Goal: Information Seeking & Learning: Compare options

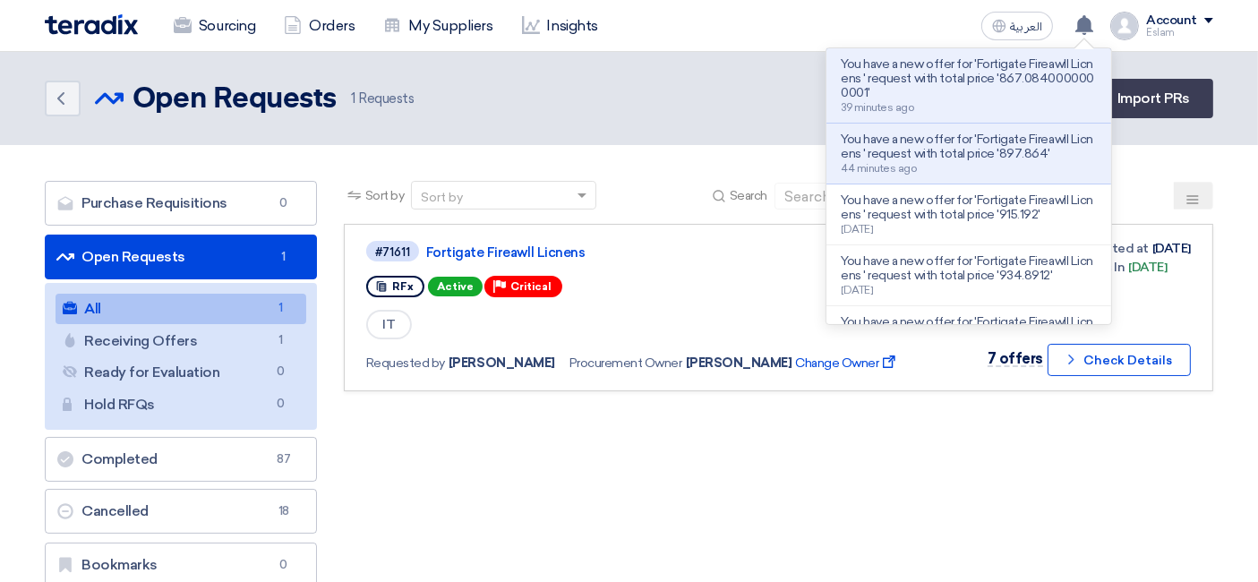
click at [698, 113] on div "Back Open Requests Open Requests 1 Requests Create Sourcing Event Import PRs" at bounding box center [629, 98] width 1168 height 39
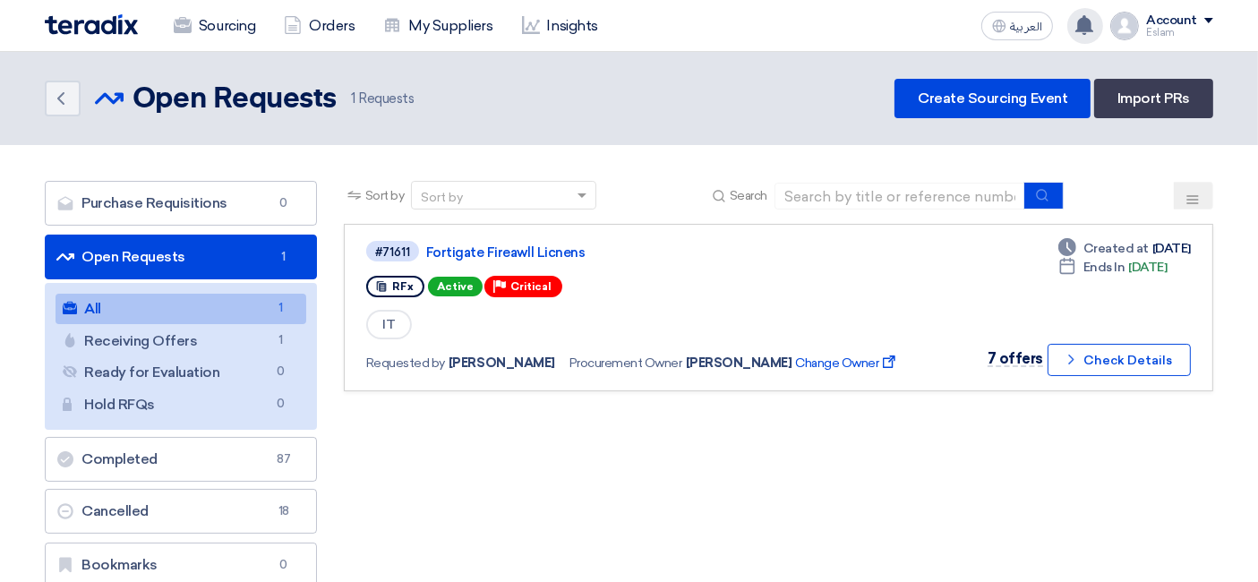
click at [1079, 16] on icon at bounding box center [1084, 25] width 20 height 20
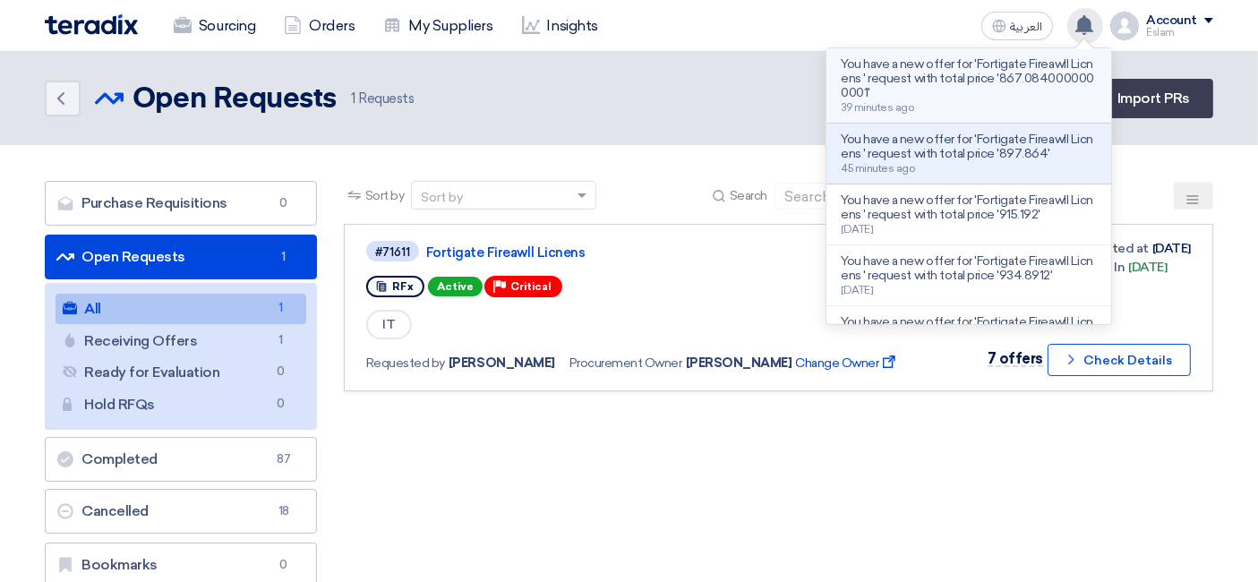
click at [882, 85] on p "You have a new offer for 'Fortigate Fireawll Licnens ' request with total price…" at bounding box center [969, 78] width 256 height 43
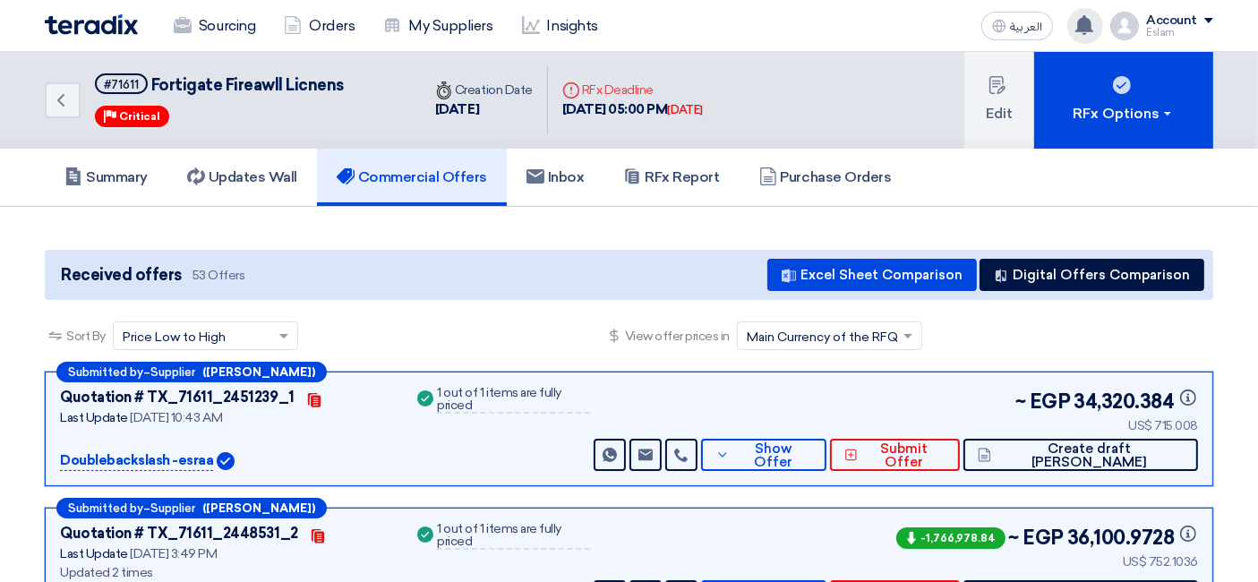
click at [1097, 23] on div "You have a new offer for 'Fortigate Fireawll Licnens ' request with total price…" at bounding box center [1085, 26] width 36 height 36
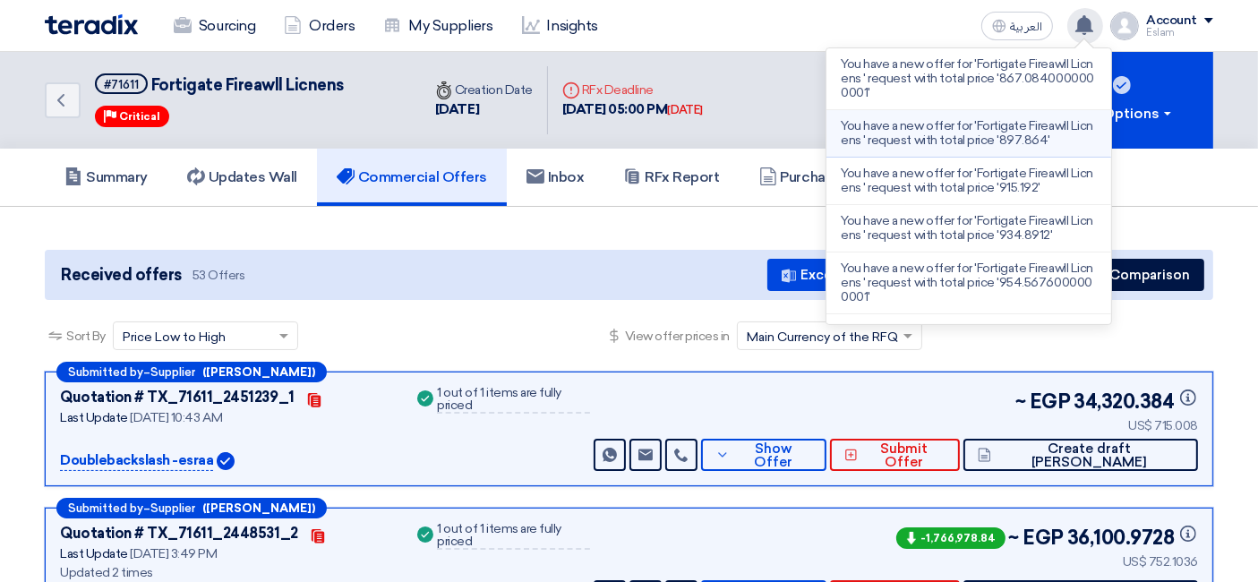
click at [985, 132] on p "You have a new offer for 'Fortigate Fireawll Licnens ' request with total price…" at bounding box center [969, 133] width 256 height 29
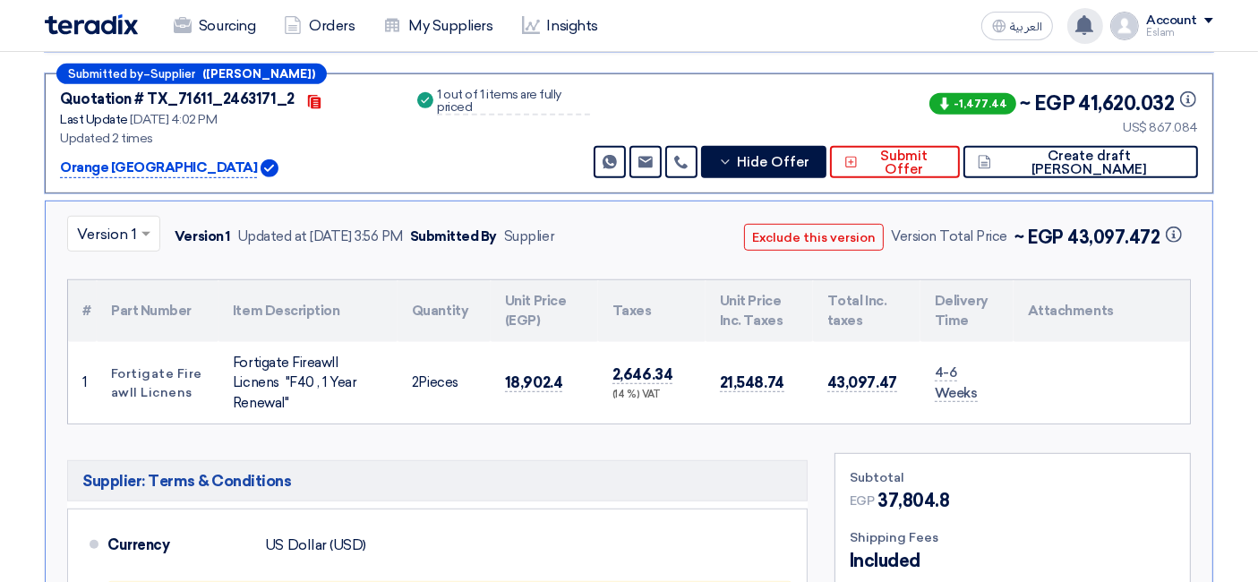
scroll to position [969, 0]
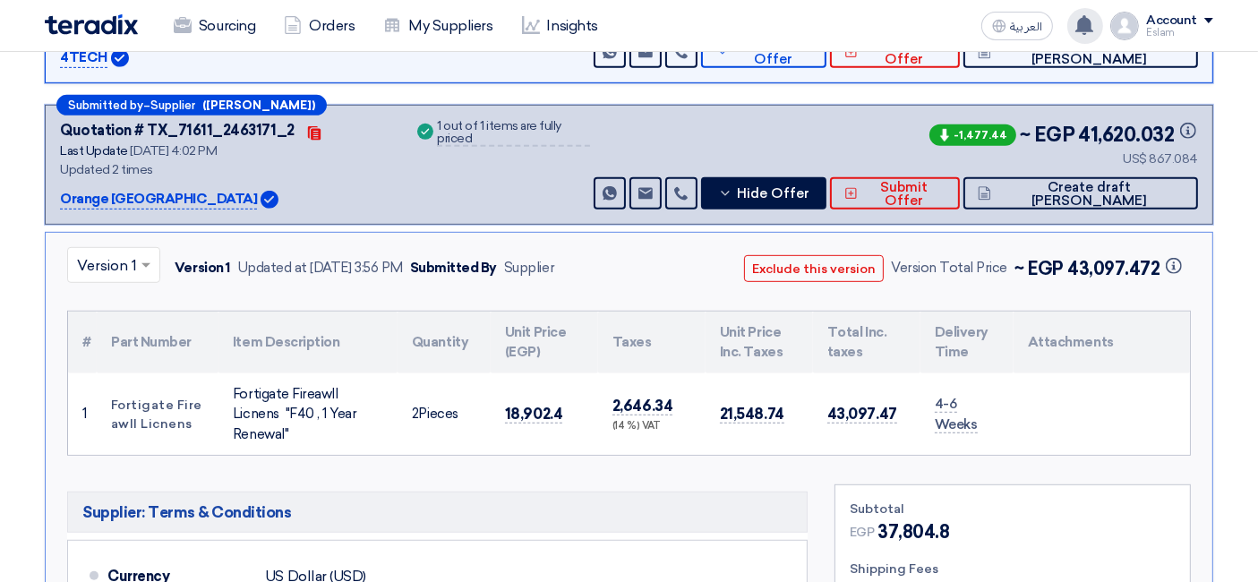
click at [143, 266] on span at bounding box center [148, 264] width 22 height 21
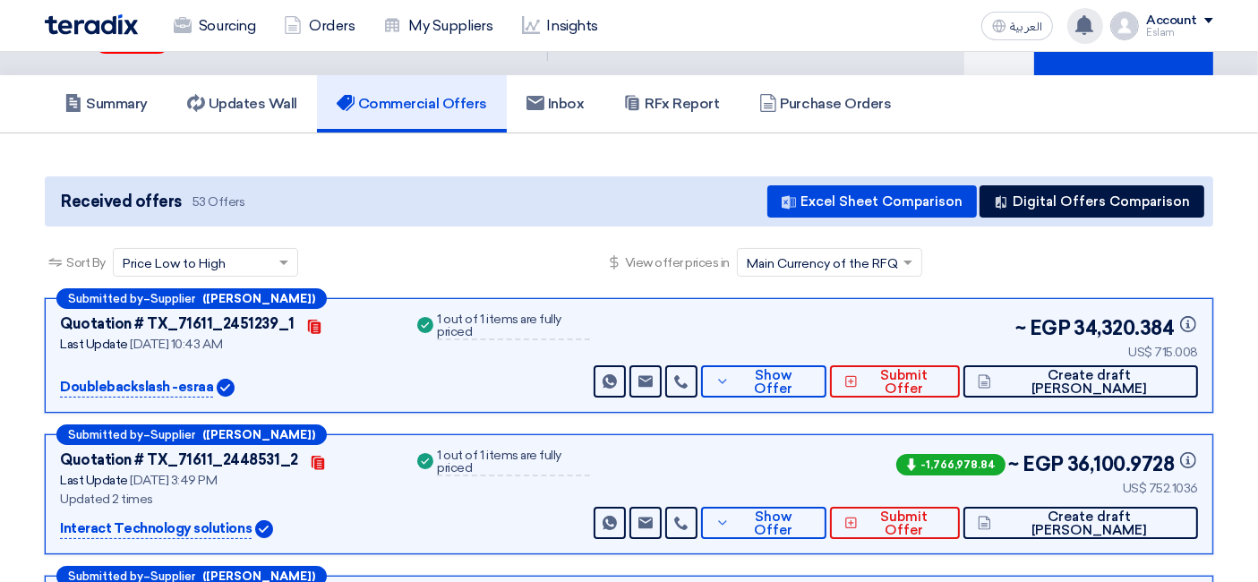
scroll to position [0, 0]
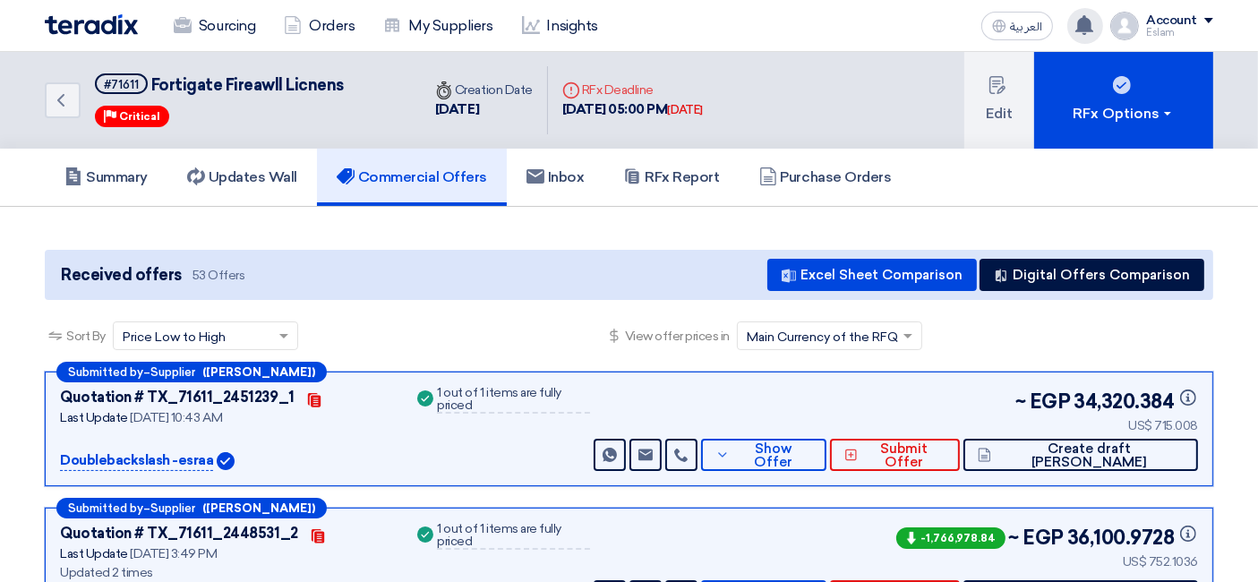
click at [1074, 21] on div "You have a new offer for 'Fortigate Fireawll Licnens ' request with total price…" at bounding box center [1085, 26] width 36 height 36
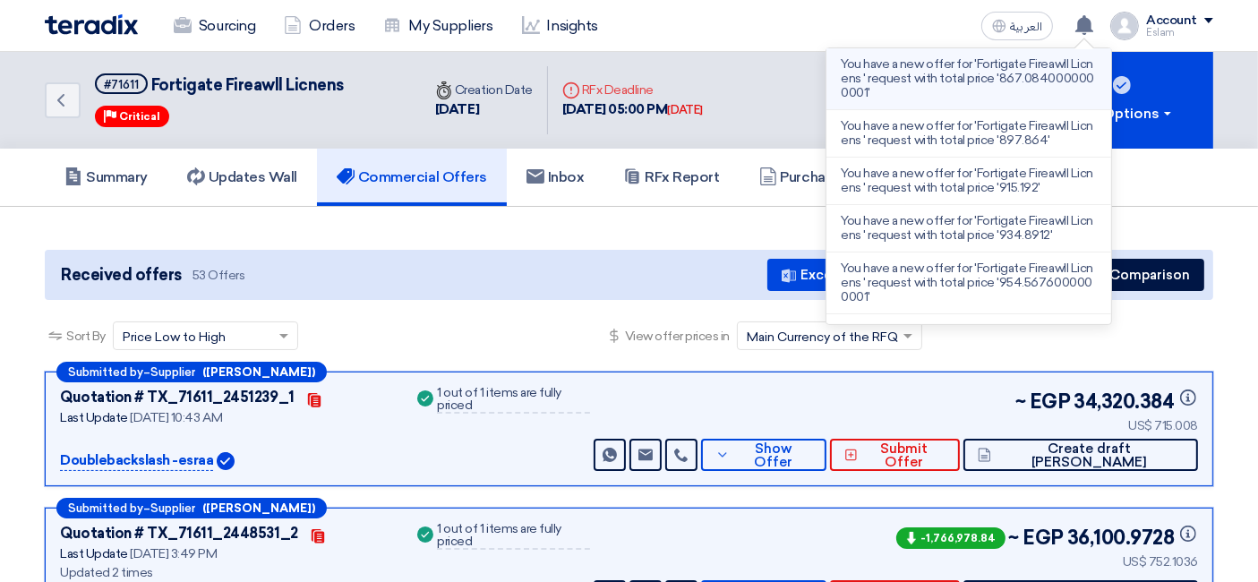
click at [929, 82] on p "You have a new offer for 'Fortigate Fireawll Licnens ' request with total price…" at bounding box center [969, 78] width 256 height 43
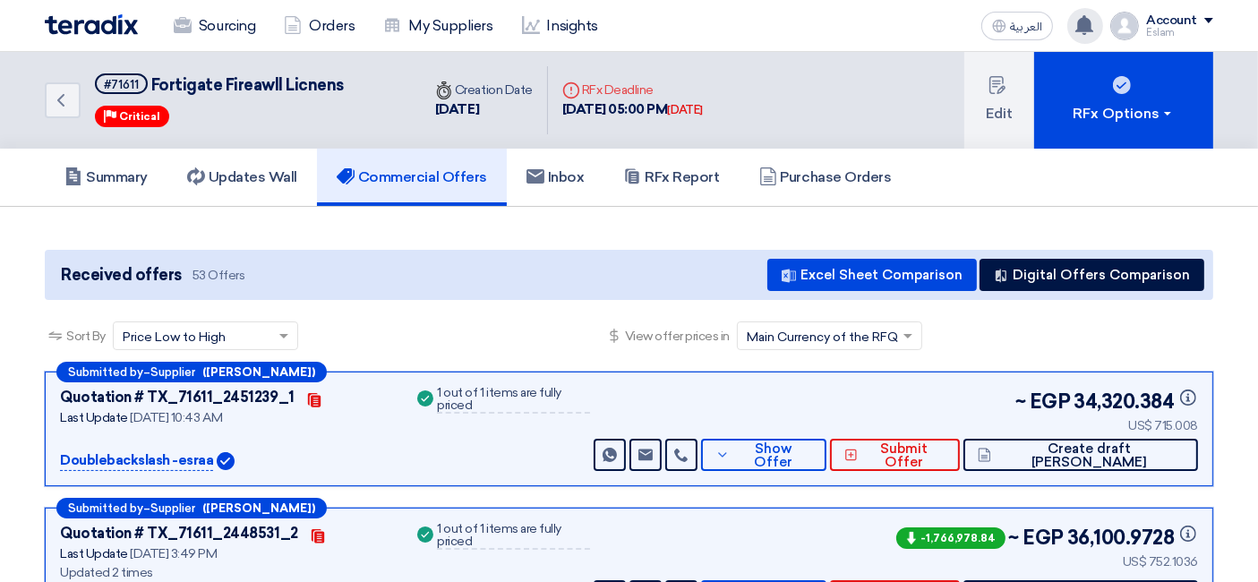
click at [1088, 21] on use at bounding box center [1084, 25] width 18 height 20
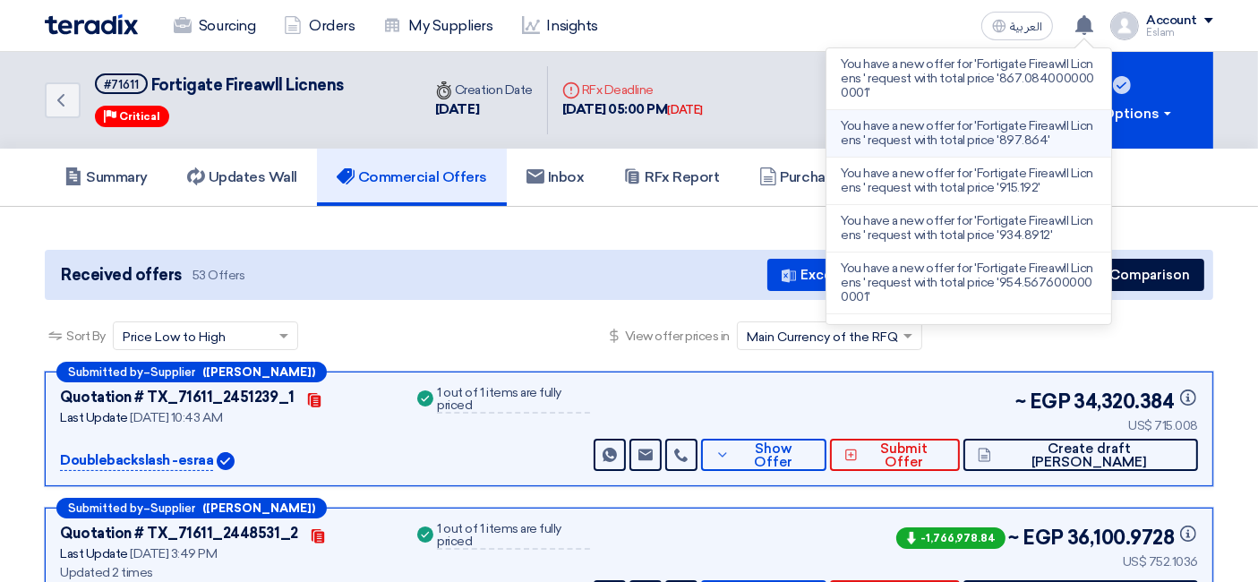
click at [1012, 121] on p "You have a new offer for 'Fortigate Fireawll Licnens ' request with total price…" at bounding box center [969, 133] width 256 height 29
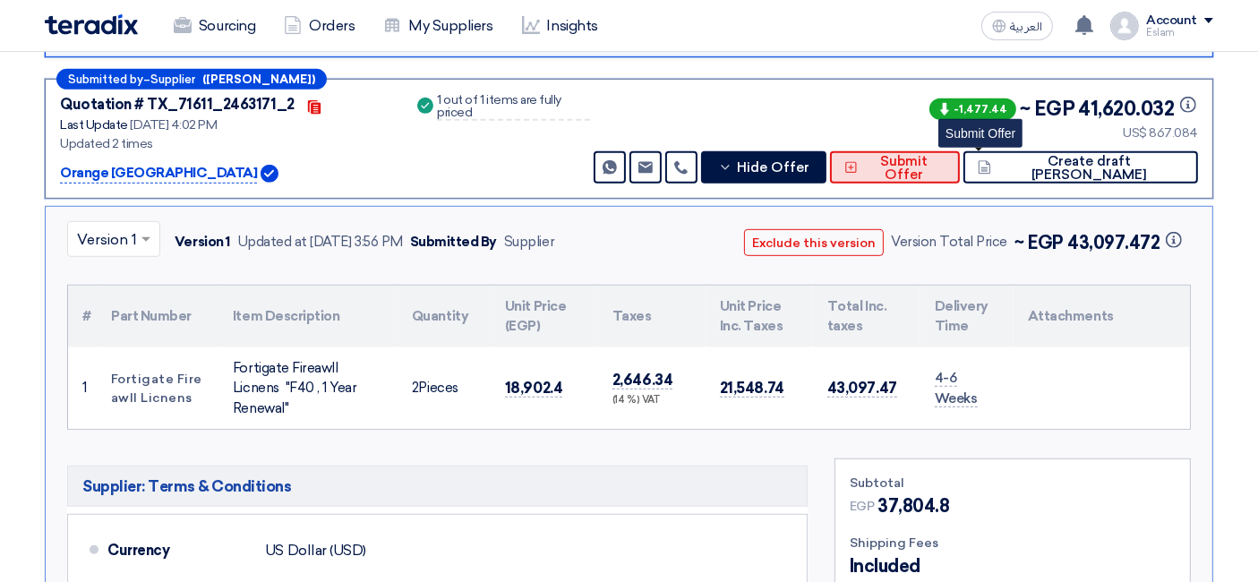
scroll to position [969, 0]
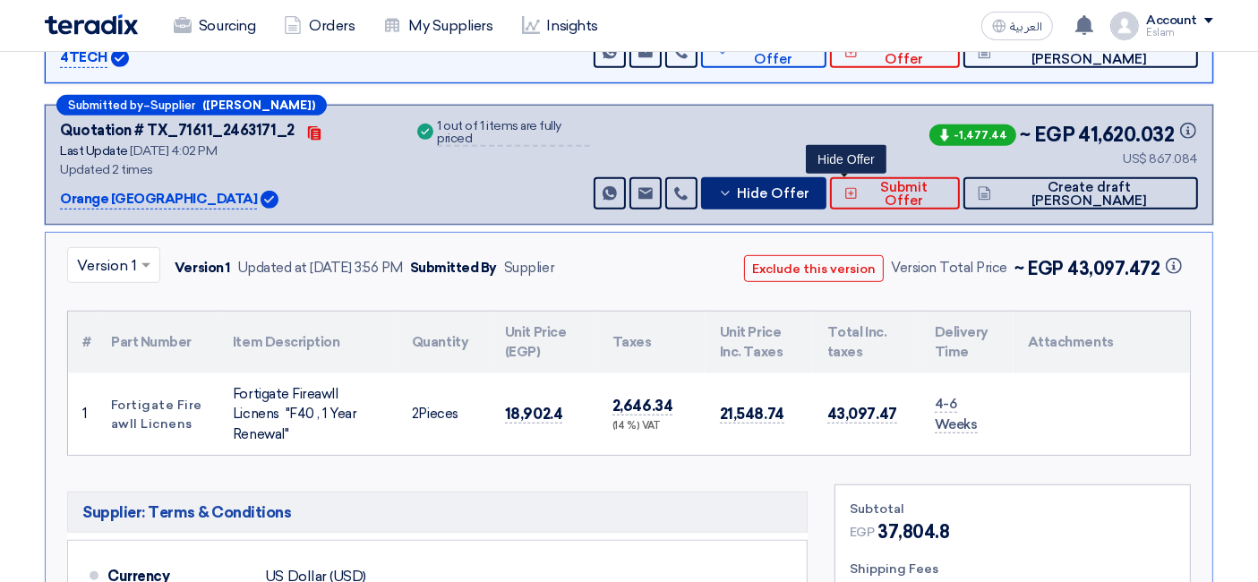
click at [732, 186] on icon at bounding box center [725, 193] width 14 height 14
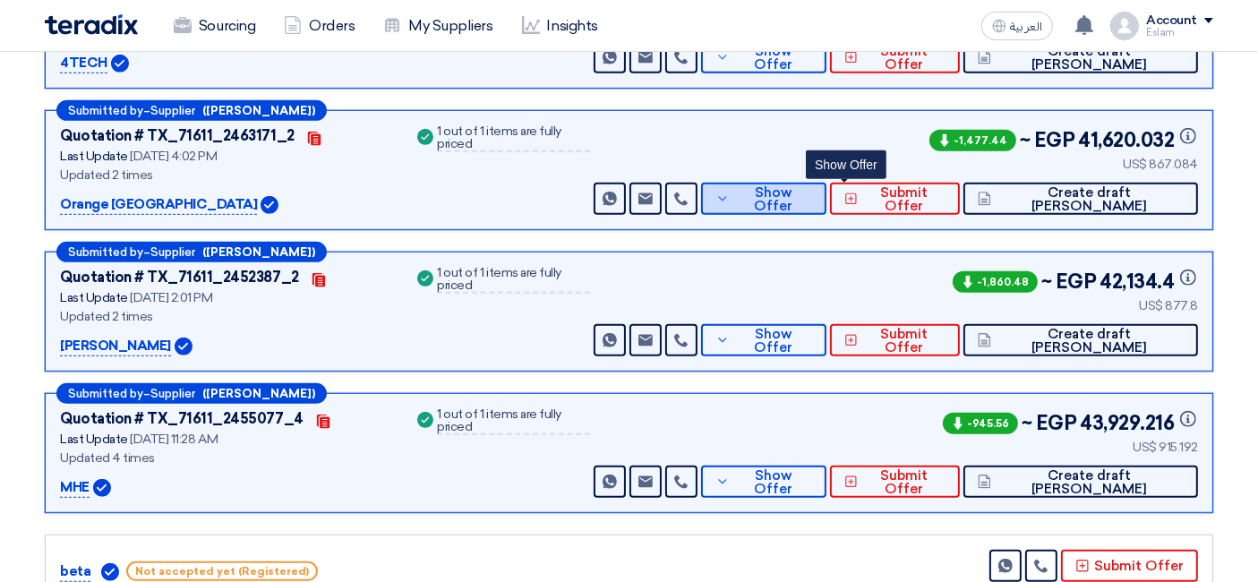
scroll to position [995, 0]
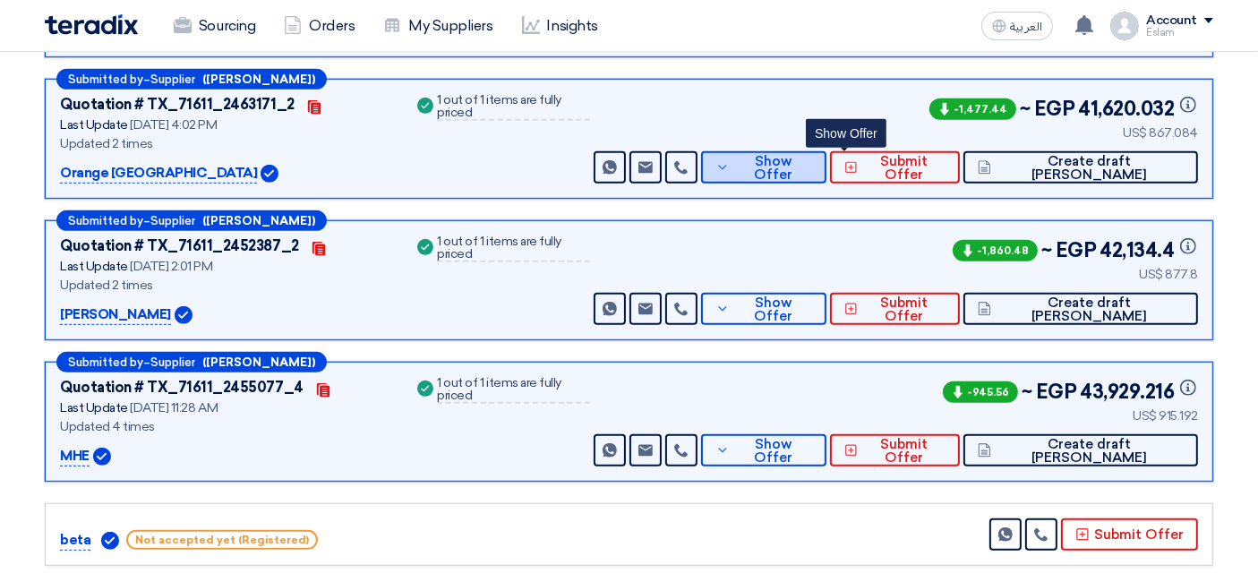
click at [812, 164] on span "Show Offer" at bounding box center [773, 168] width 78 height 27
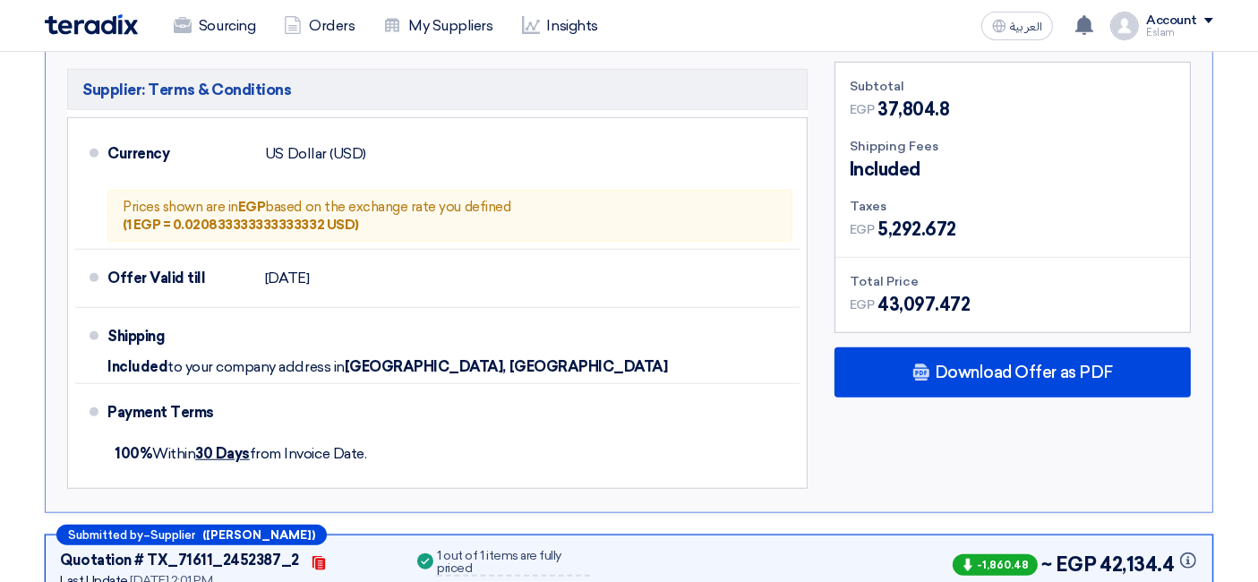
scroll to position [1392, 0]
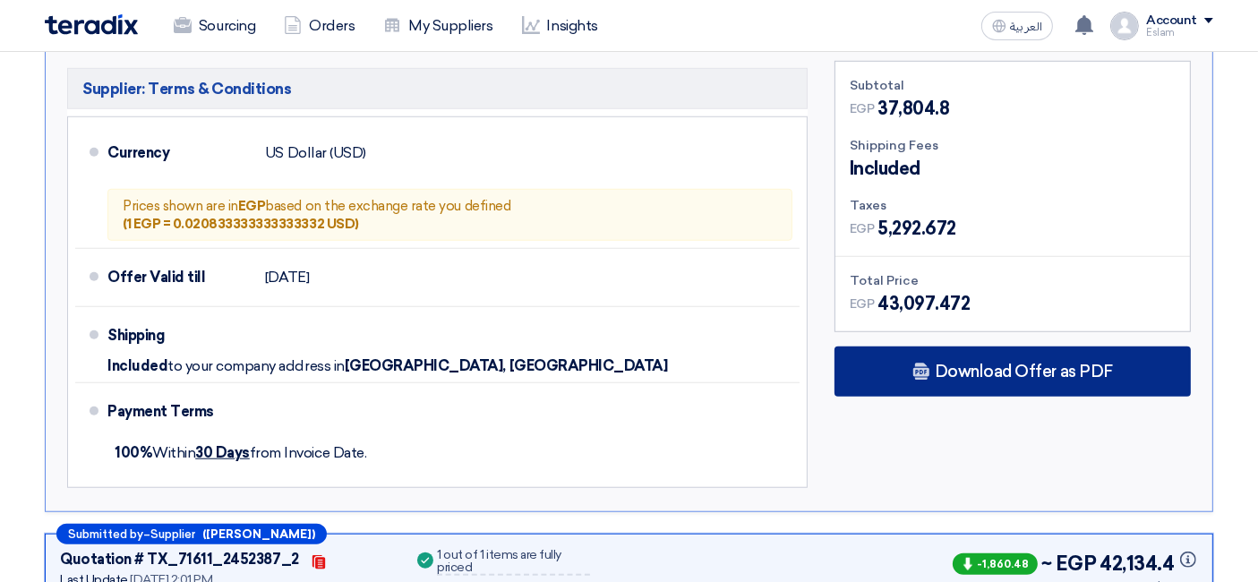
click at [949, 364] on span "Download Offer as PDF" at bounding box center [1024, 371] width 178 height 16
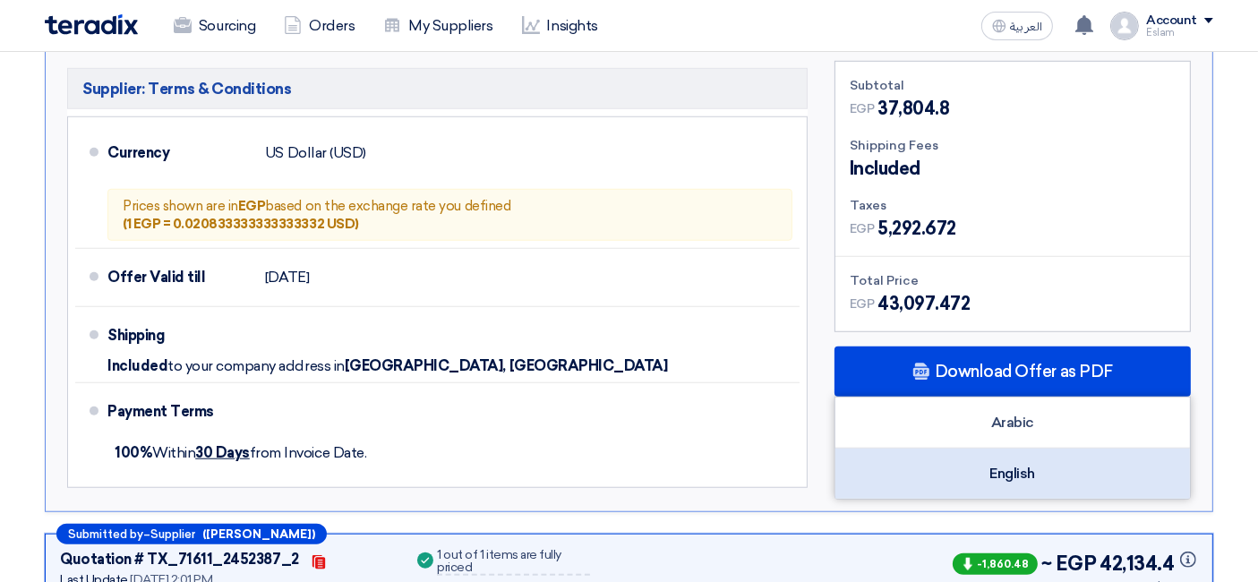
click at [1038, 475] on div "English" at bounding box center [1012, 473] width 354 height 50
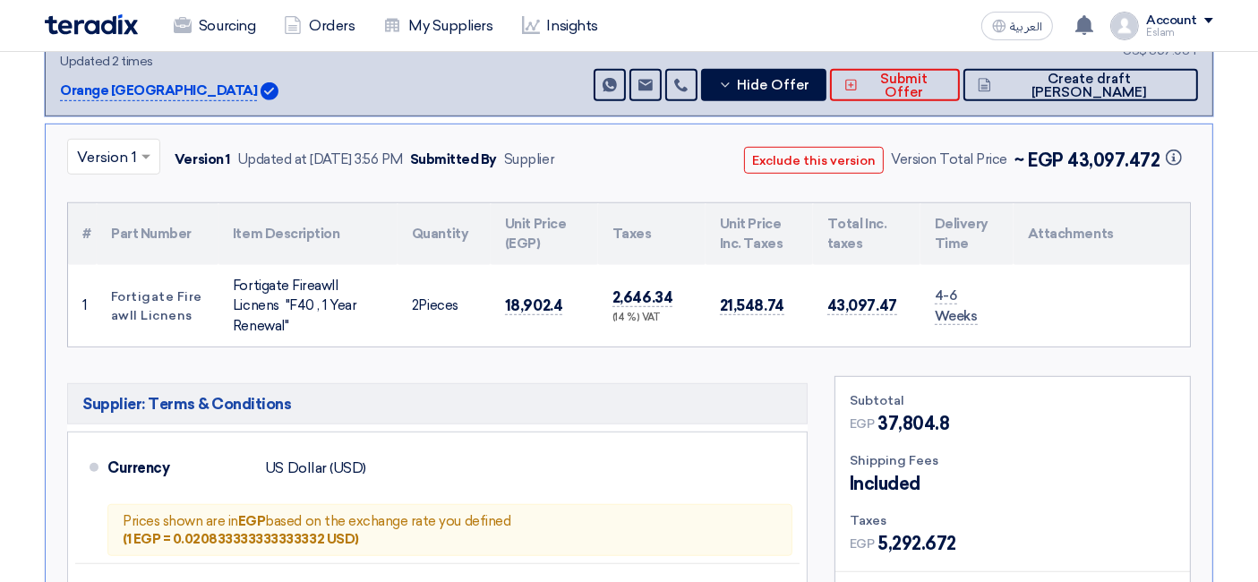
scroll to position [696, 0]
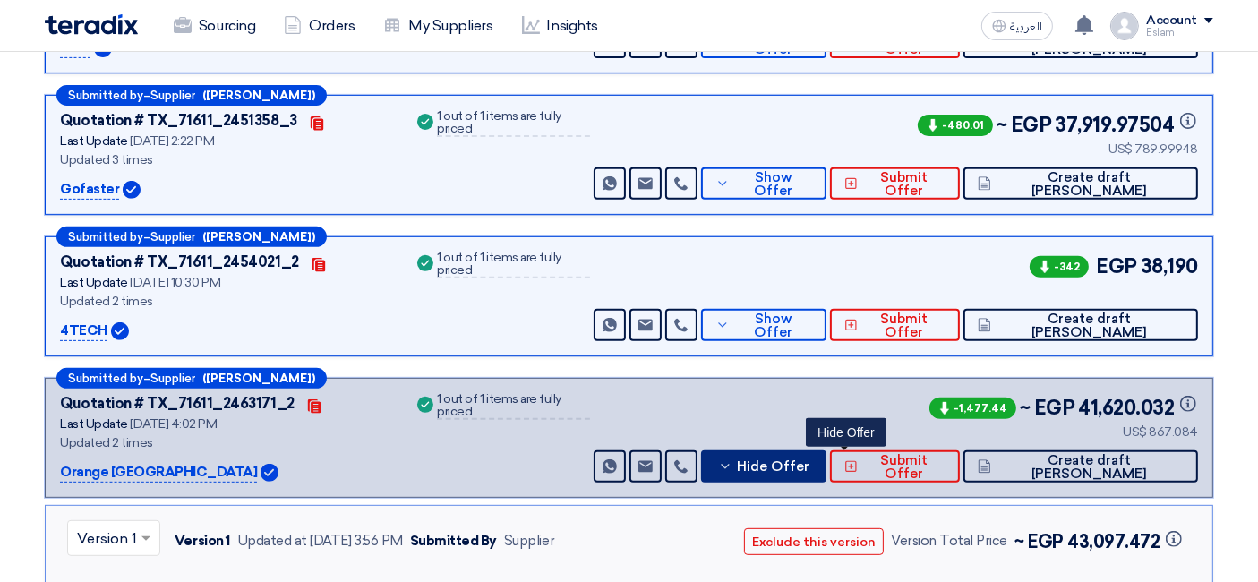
click at [811, 450] on button "Hide Offer" at bounding box center [763, 466] width 125 height 32
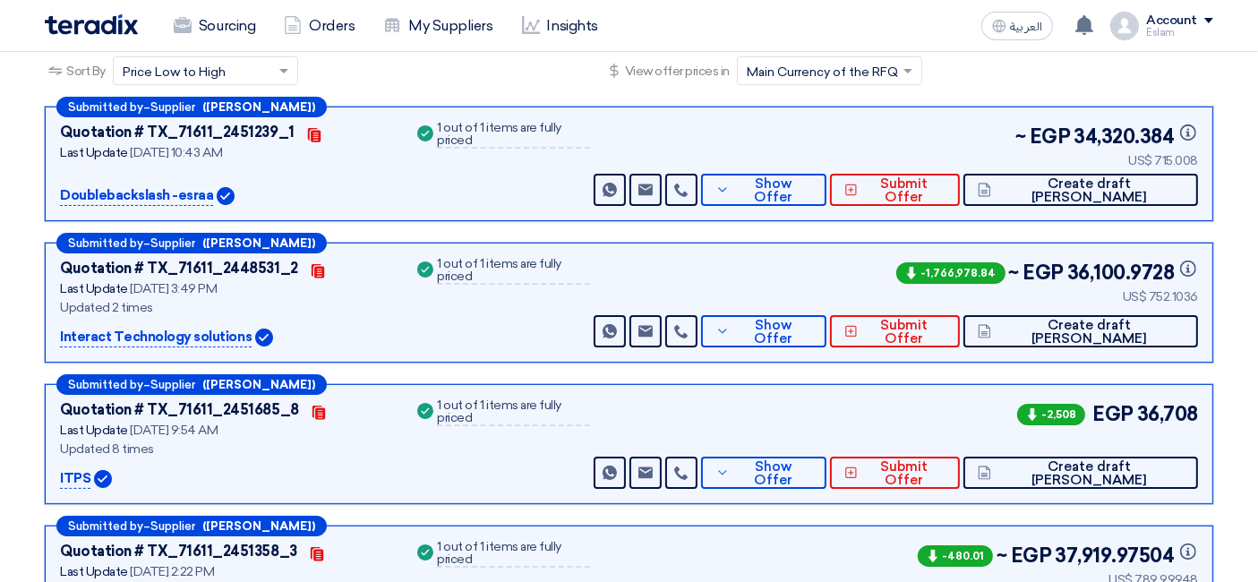
scroll to position [0, 0]
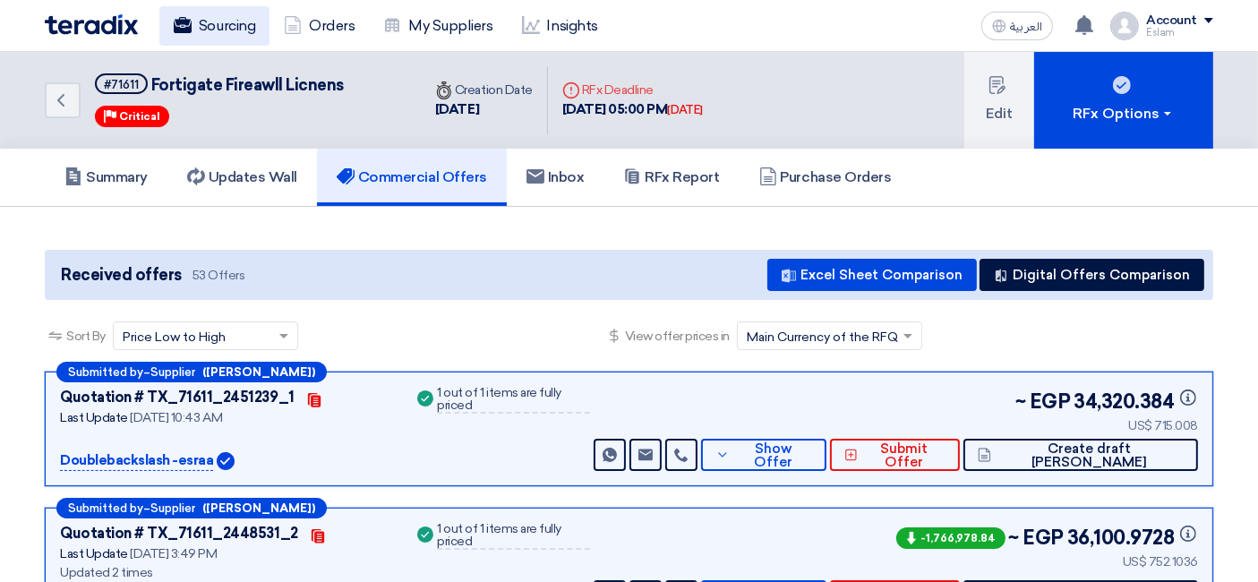
click at [204, 9] on link "Sourcing" at bounding box center [214, 25] width 110 height 39
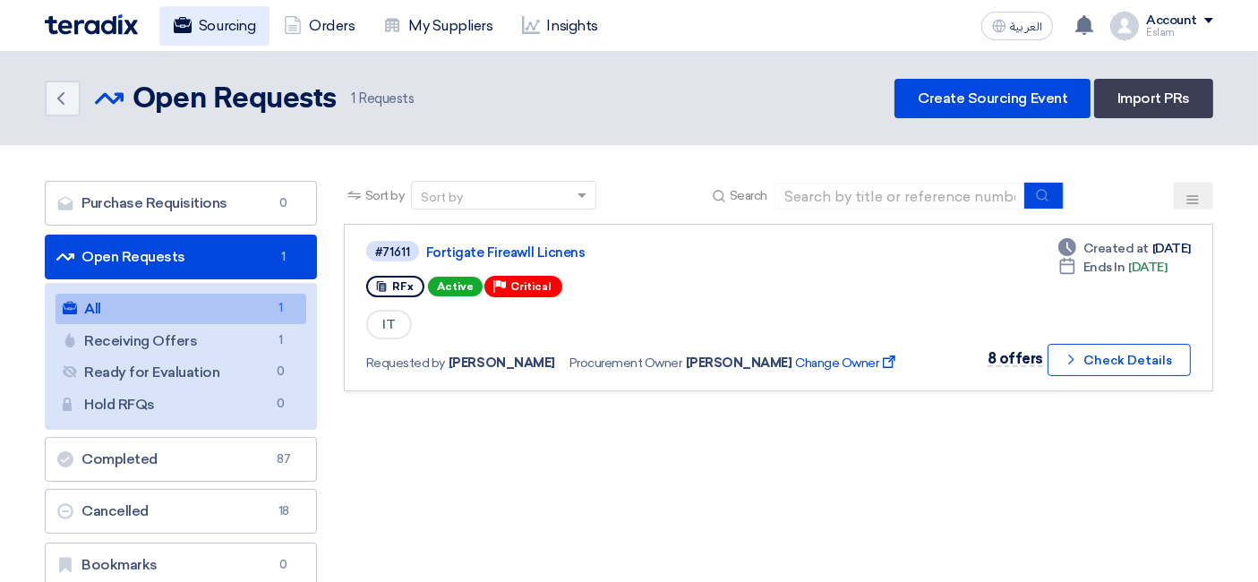
click at [168, 20] on link "Sourcing" at bounding box center [214, 25] width 110 height 39
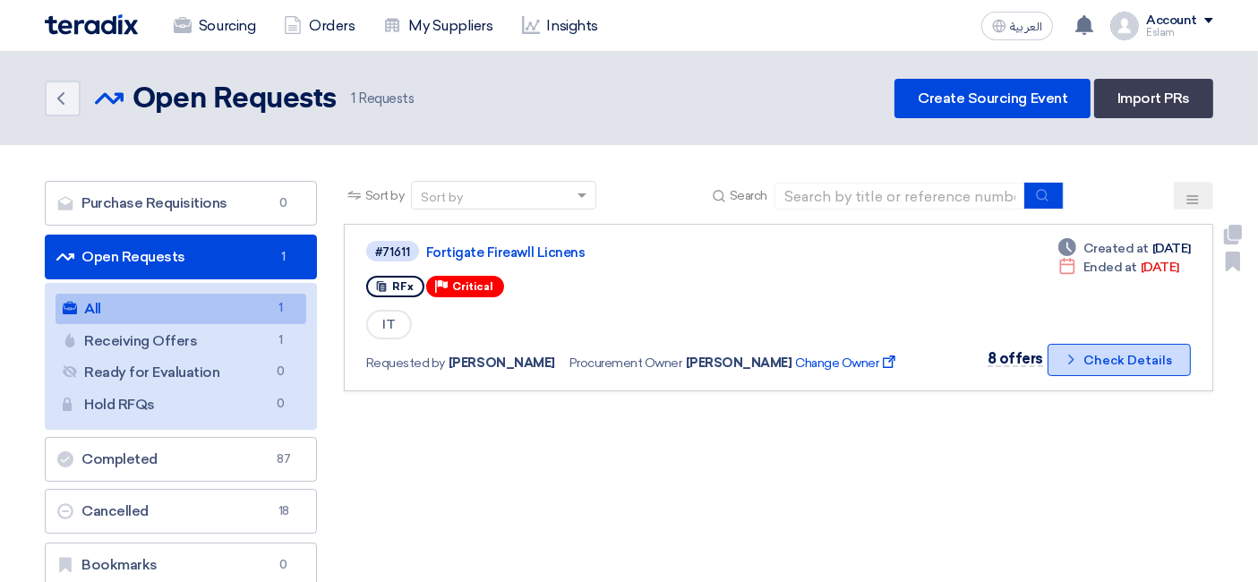
click at [1067, 370] on button "Check details Check Details" at bounding box center [1118, 360] width 143 height 32
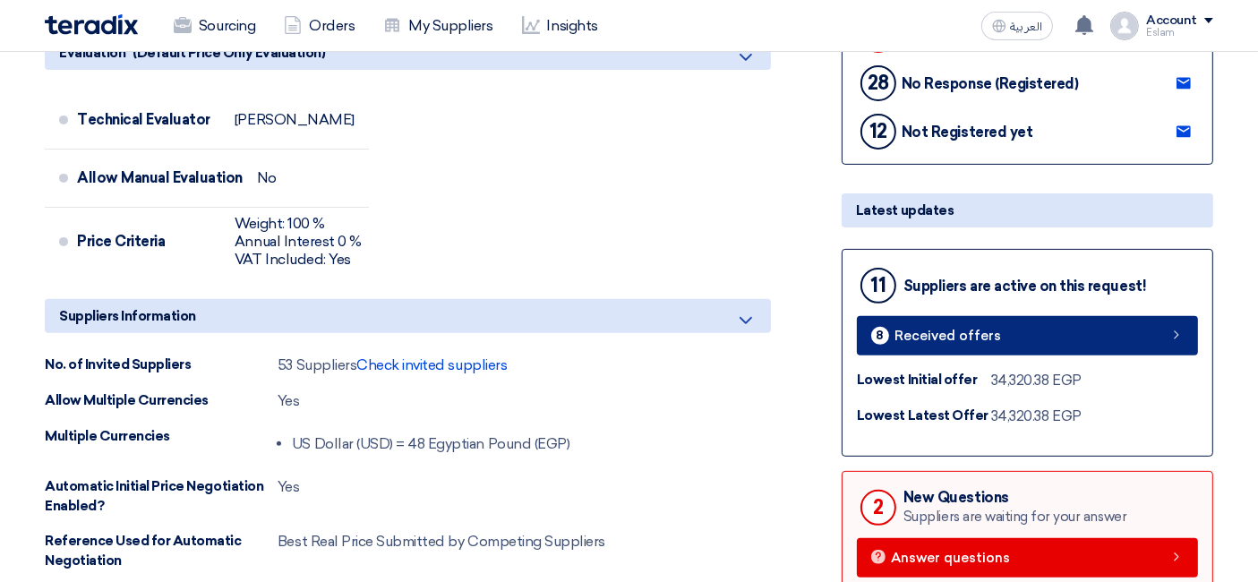
click at [941, 344] on link "8 Received offers" at bounding box center [1027, 335] width 341 height 39
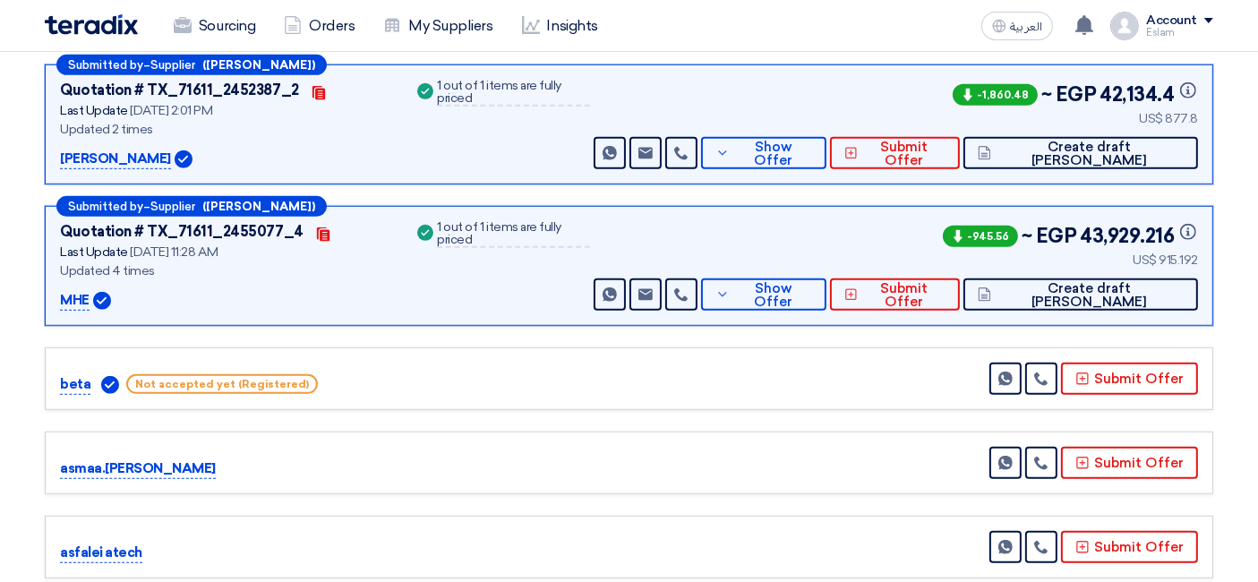
scroll to position [1178, 0]
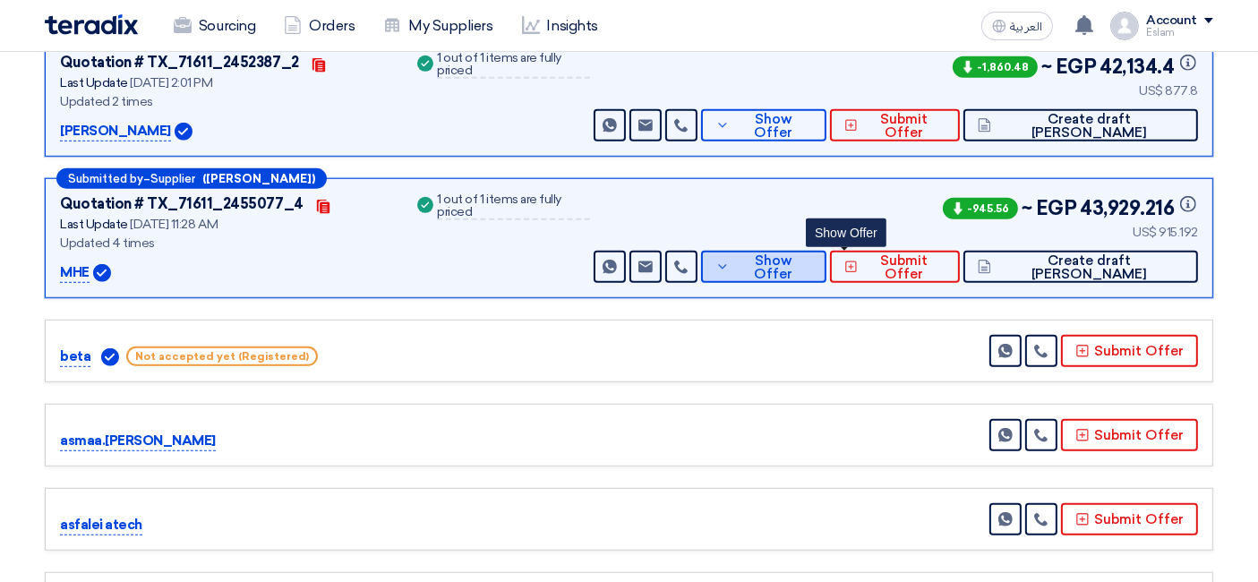
click at [812, 263] on span "Show Offer" at bounding box center [773, 267] width 78 height 27
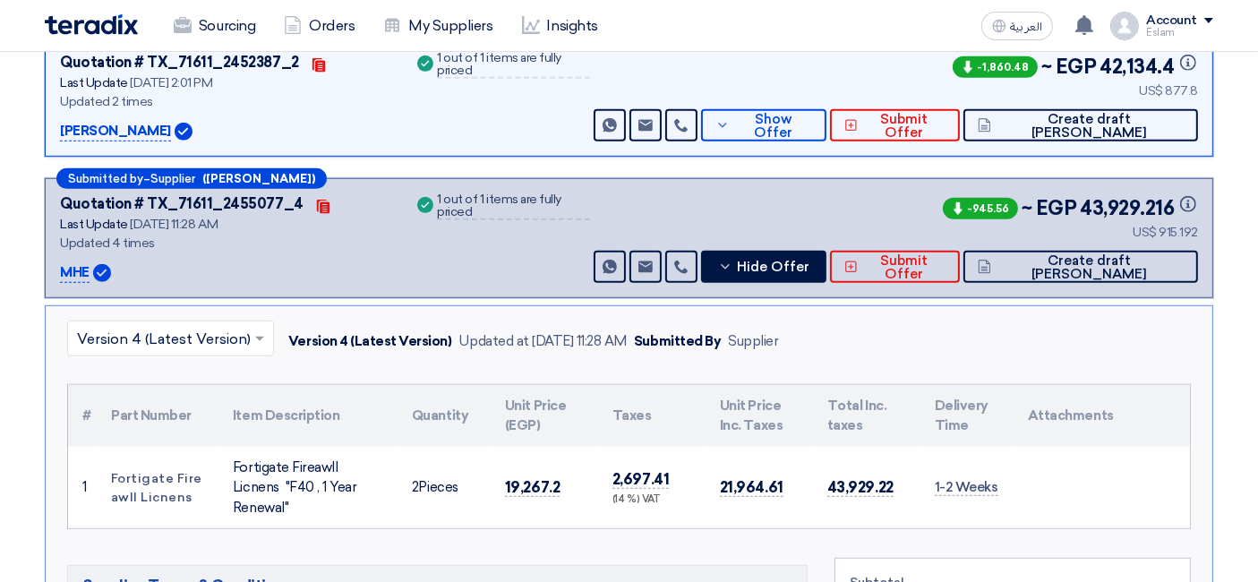
drag, startPoint x: 1160, startPoint y: 226, endPoint x: 1201, endPoint y: 225, distance: 41.2
click at [1201, 225] on div "Submitted by – Supplier ([PERSON_NAME]) Quotation # TX_71611_2455077_4 Contacts…" at bounding box center [629, 238] width 1168 height 120
copy div "915.192"
drag, startPoint x: 933, startPoint y: 479, endPoint x: 989, endPoint y: 479, distance: 56.4
click at [989, 479] on td "1-2 Weeks" at bounding box center [966, 488] width 93 height 82
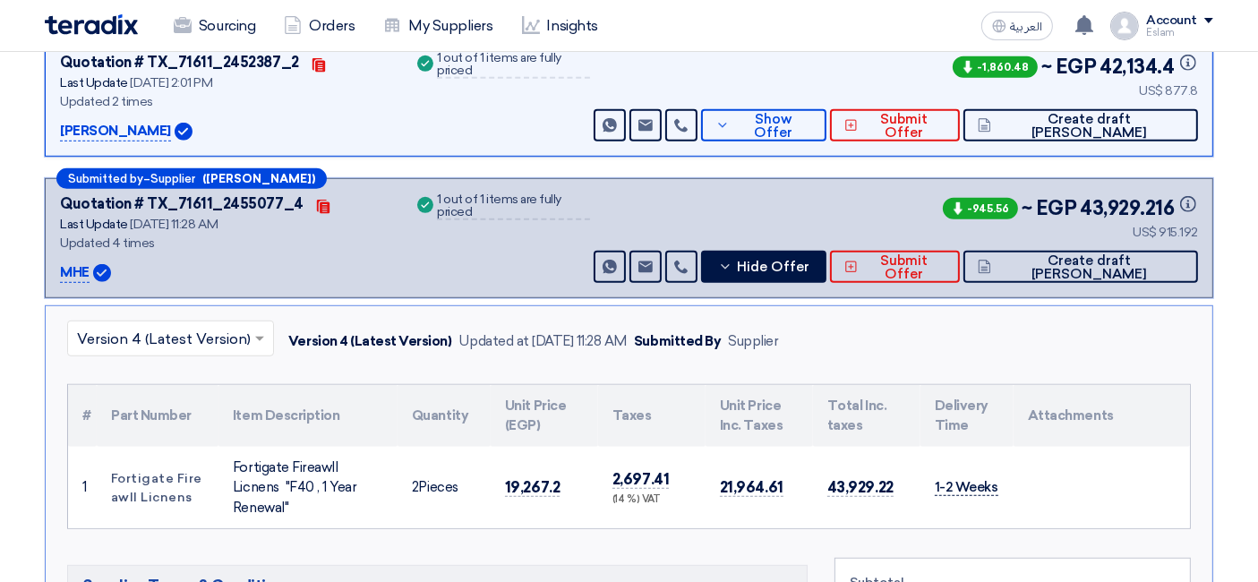
click at [991, 479] on span "1-2 Weeks" at bounding box center [967, 487] width 64 height 17
drag, startPoint x: 1003, startPoint y: 477, endPoint x: 909, endPoint y: 477, distance: 94.0
click at [909, 477] on tr "1 Fortigate Fireawll Licnens Fortigate Fireawll Licnens "F40 , 1 Year Renewal" 2" at bounding box center [629, 488] width 1122 height 82
copy tr "1-2 Weeks"
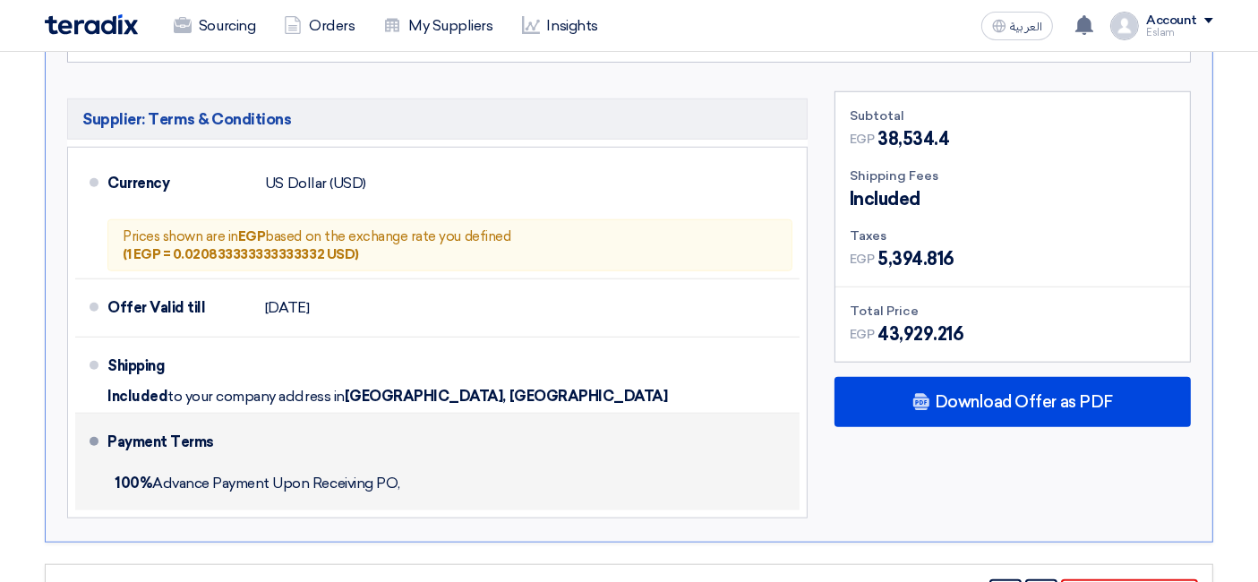
scroll to position [1675, 0]
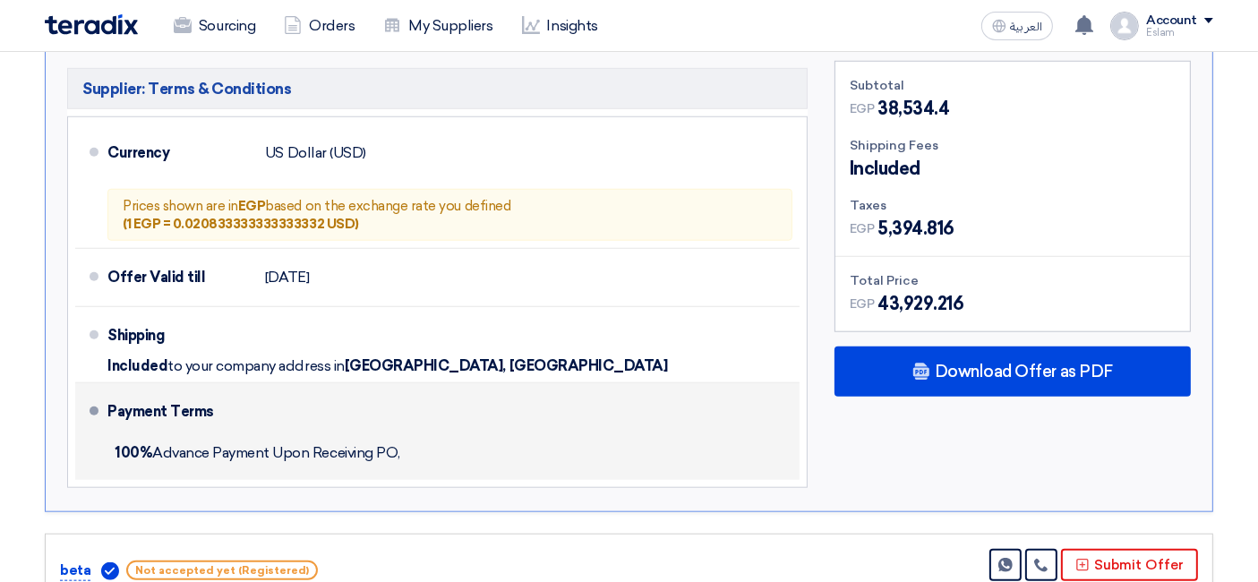
drag, startPoint x: 115, startPoint y: 443, endPoint x: 418, endPoint y: 444, distance: 302.6
click at [418, 444] on div "100% Advance Payment Upon Receiving PO," at bounding box center [449, 452] width 685 height 39
copy span "100% Advance Payment Upon Receiving PO,"
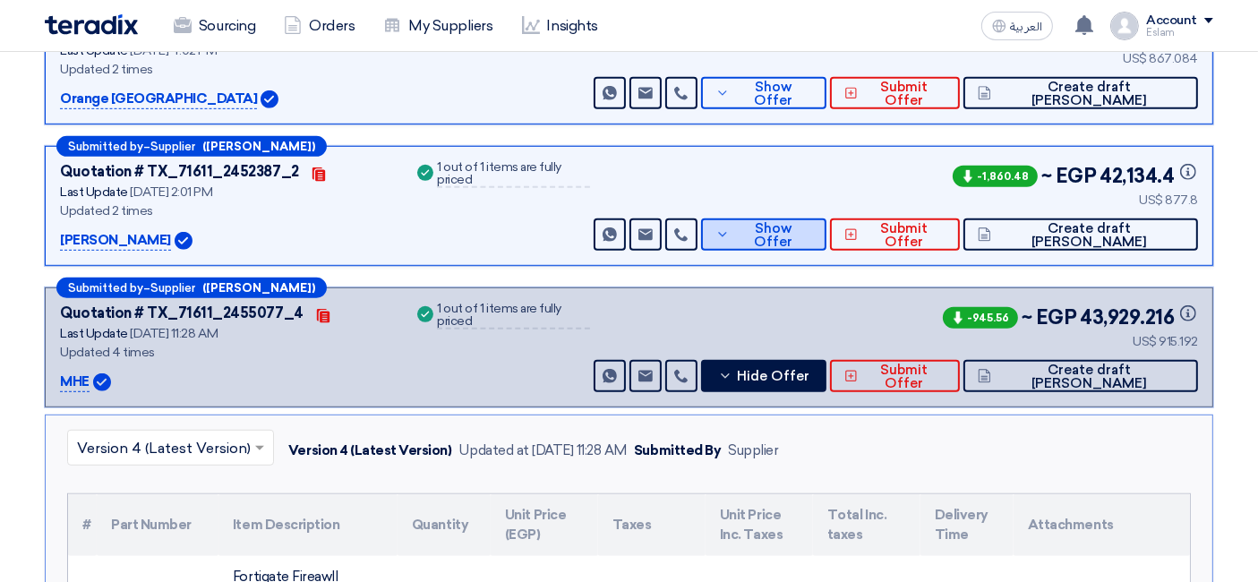
scroll to position [979, 0]
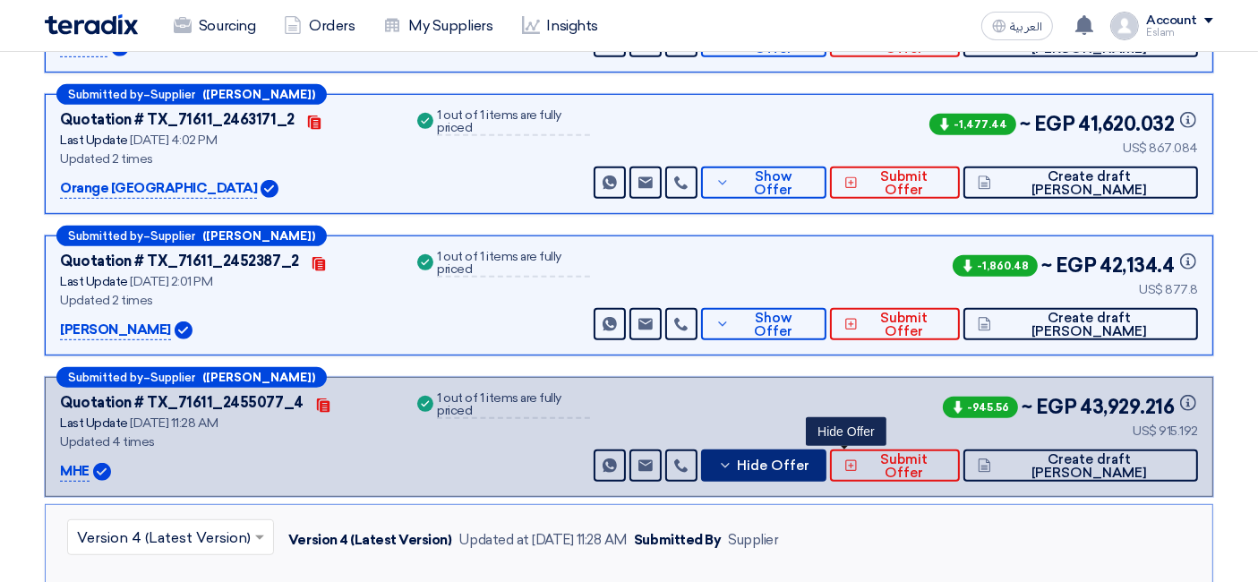
click at [809, 459] on span "Hide Offer" at bounding box center [773, 465] width 73 height 13
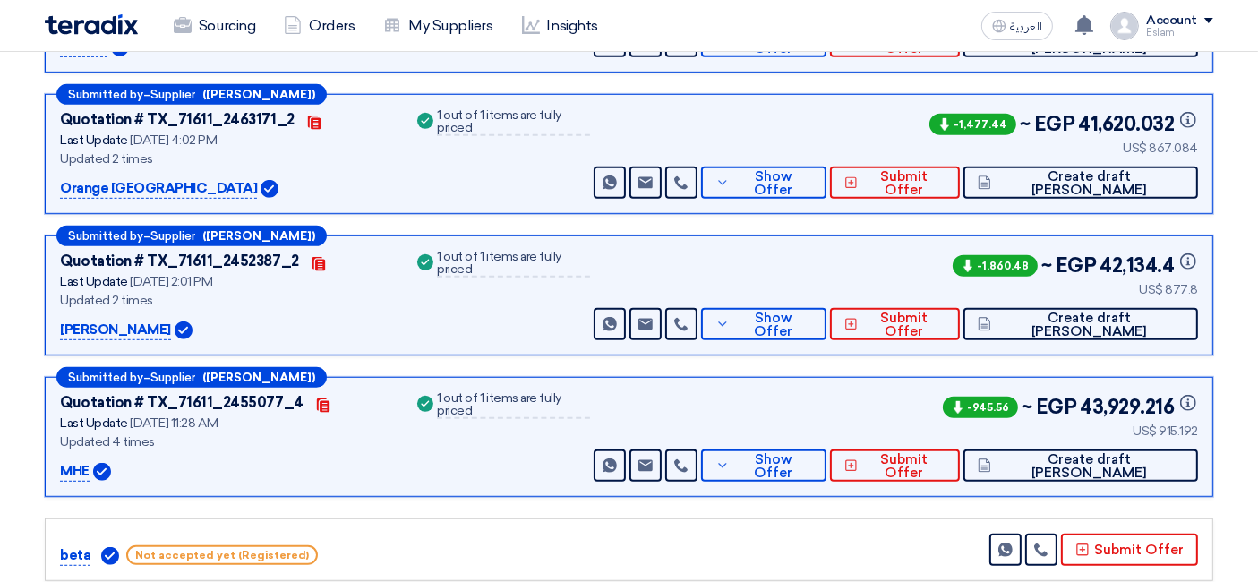
drag, startPoint x: 1152, startPoint y: 144, endPoint x: 1197, endPoint y: 142, distance: 44.8
click at [1197, 142] on div "US$ 867.084" at bounding box center [1062, 148] width 272 height 19
copy div "867.084"
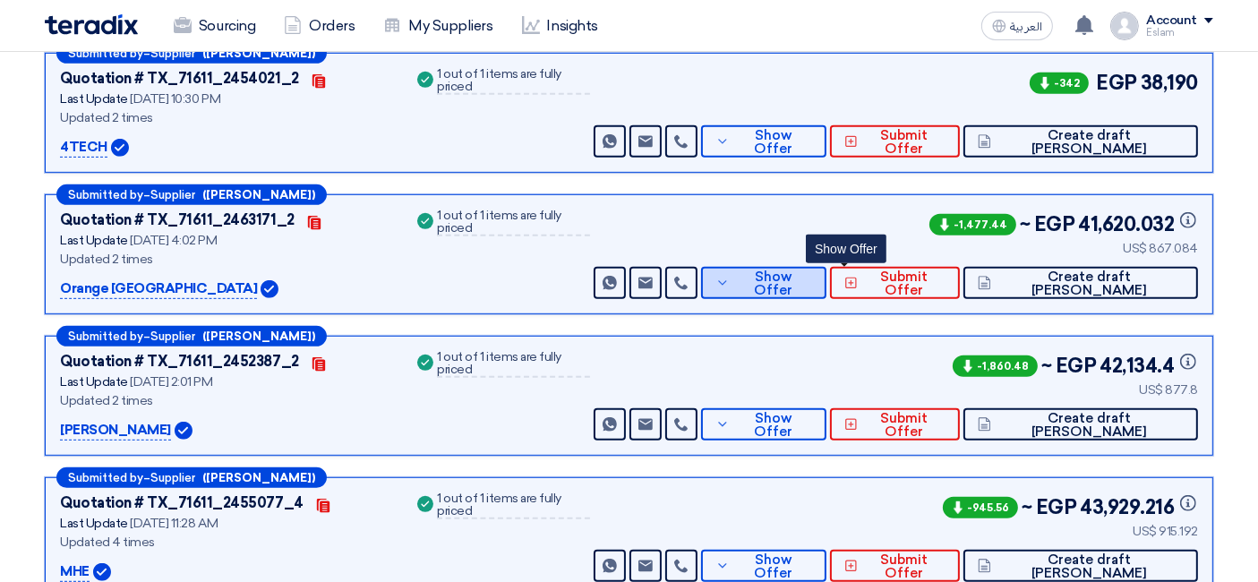
click at [826, 286] on button "Show Offer" at bounding box center [763, 283] width 125 height 32
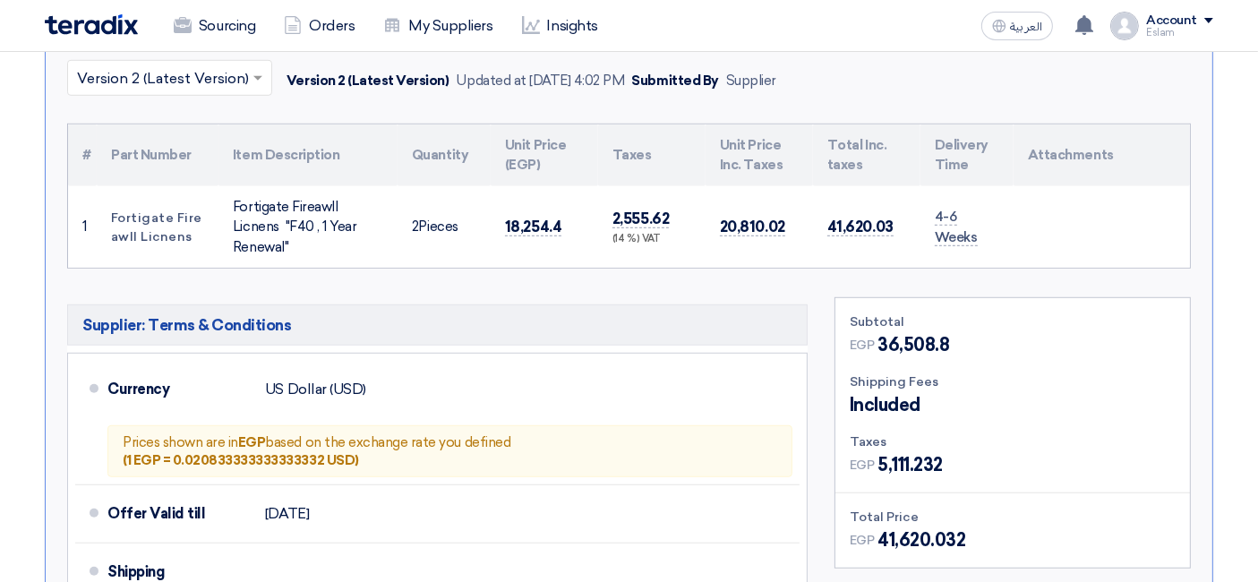
scroll to position [1178, 0]
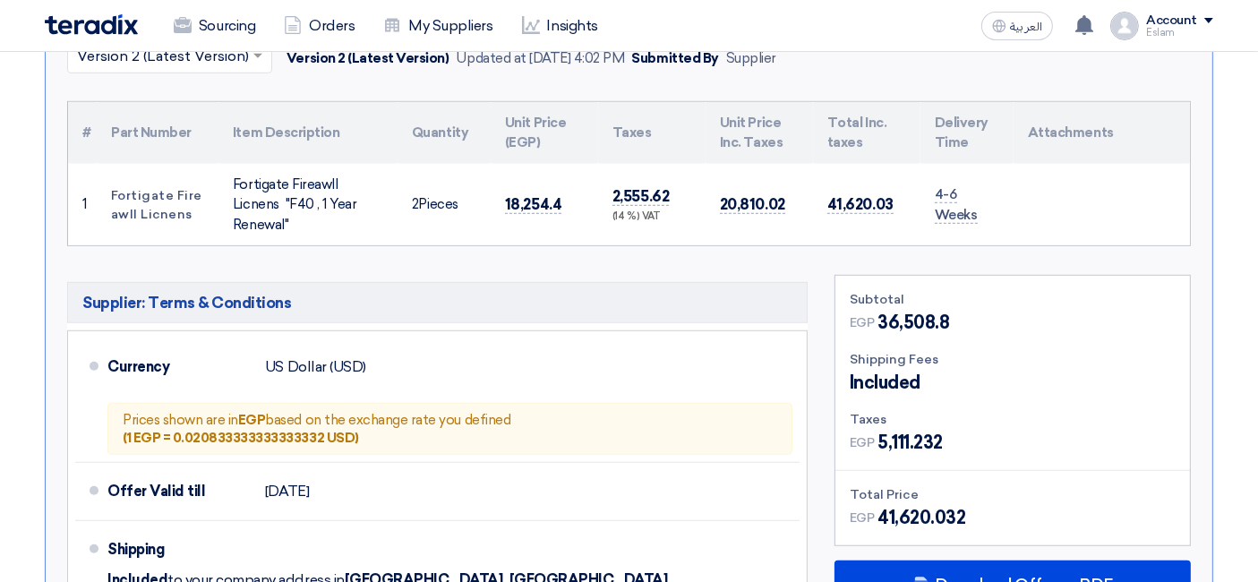
drag, startPoint x: 935, startPoint y: 191, endPoint x: 979, endPoint y: 209, distance: 47.4
click at [979, 209] on td "4-6 Weeks" at bounding box center [966, 205] width 93 height 82
copy span "4-6 Weeks"
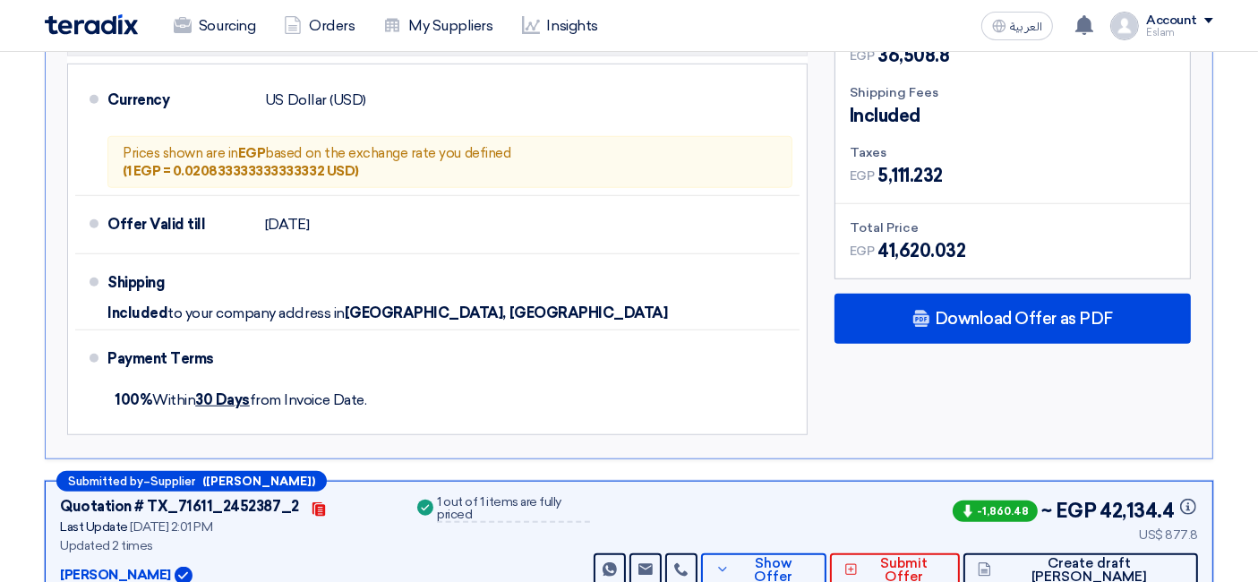
scroll to position [1476, 0]
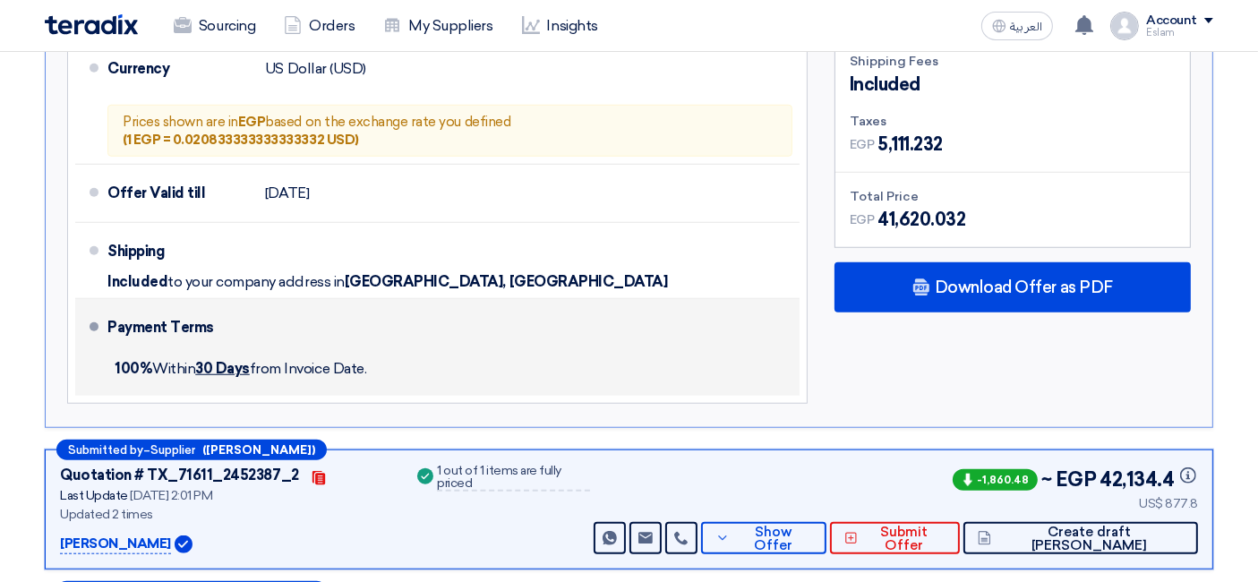
drag, startPoint x: 113, startPoint y: 359, endPoint x: 386, endPoint y: 354, distance: 273.1
click at [386, 354] on div "100% [DATE] from Invoice Date." at bounding box center [449, 368] width 685 height 39
copy span "100% [DATE] from Invoice Date."
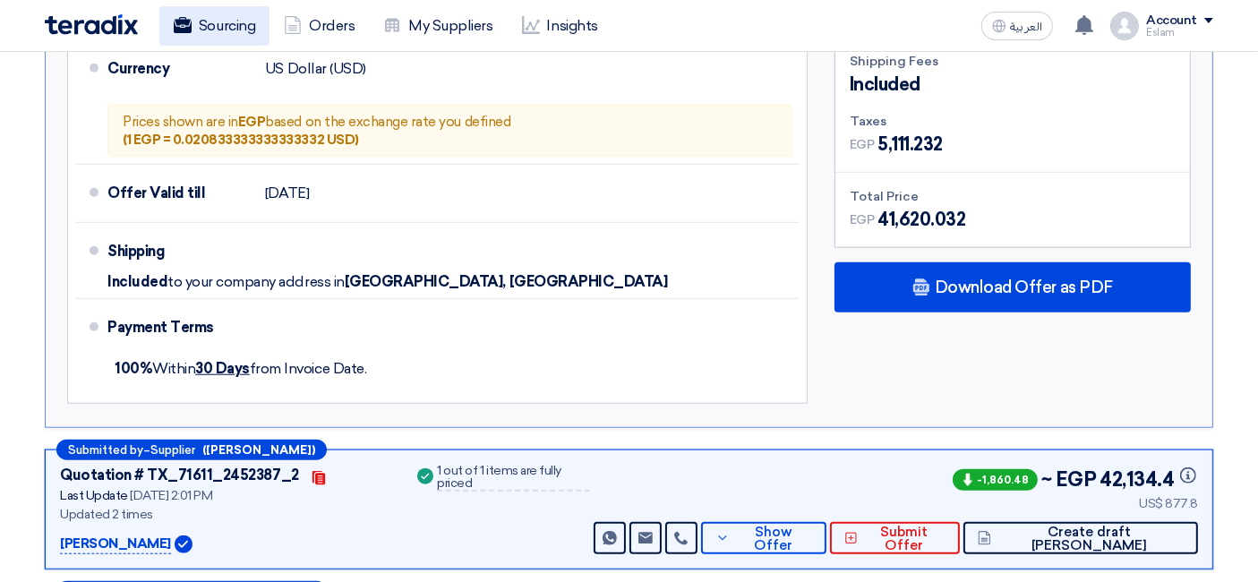
click at [211, 16] on link "Sourcing" at bounding box center [214, 25] width 110 height 39
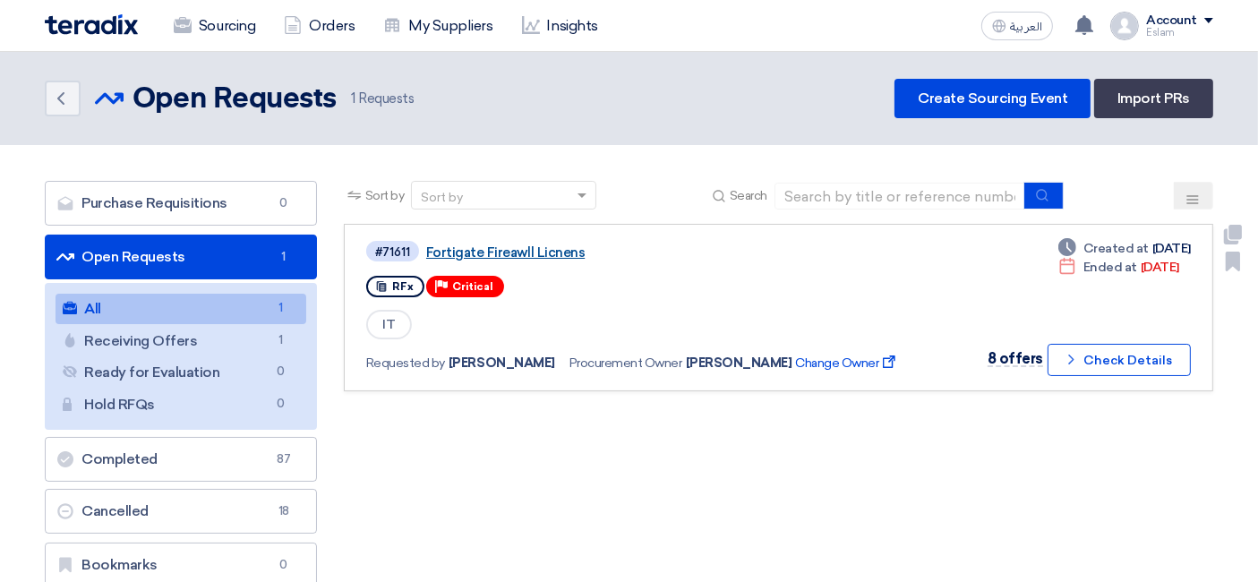
click at [544, 244] on link "Fortigate Fireawll Licnens" at bounding box center [650, 252] width 448 height 16
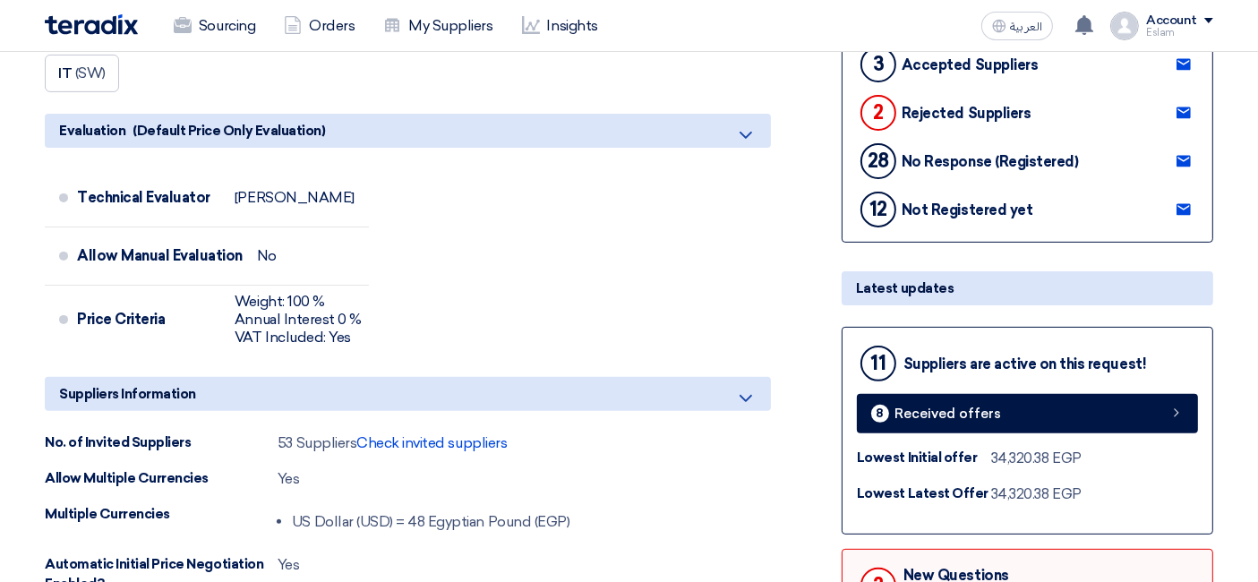
scroll to position [596, 0]
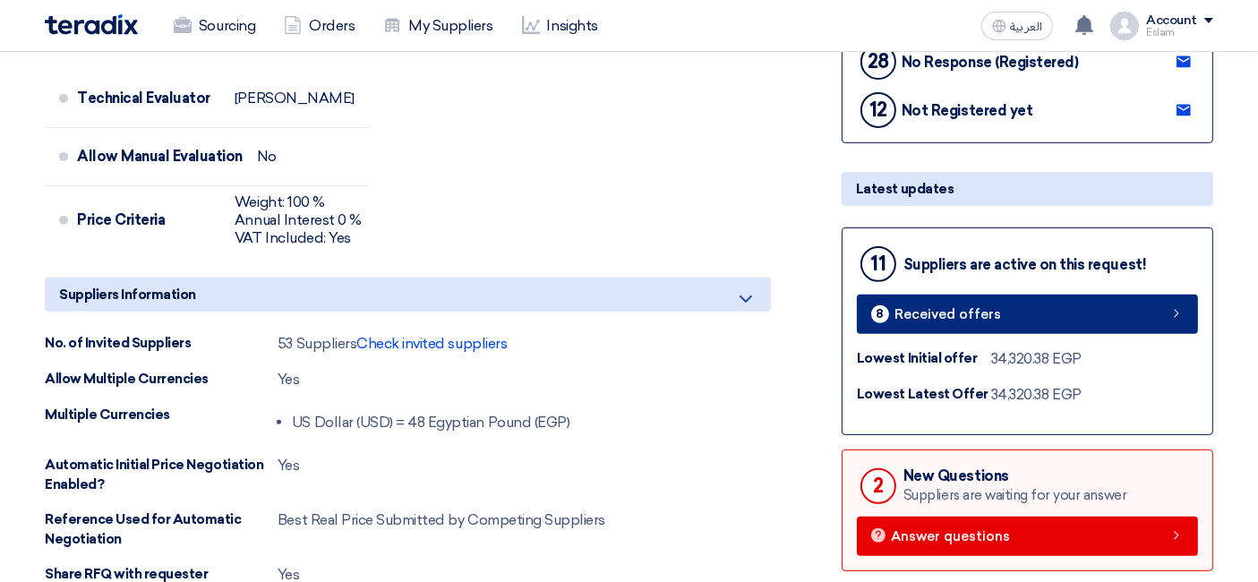
click at [989, 316] on link "8 Received offers" at bounding box center [1027, 314] width 341 height 39
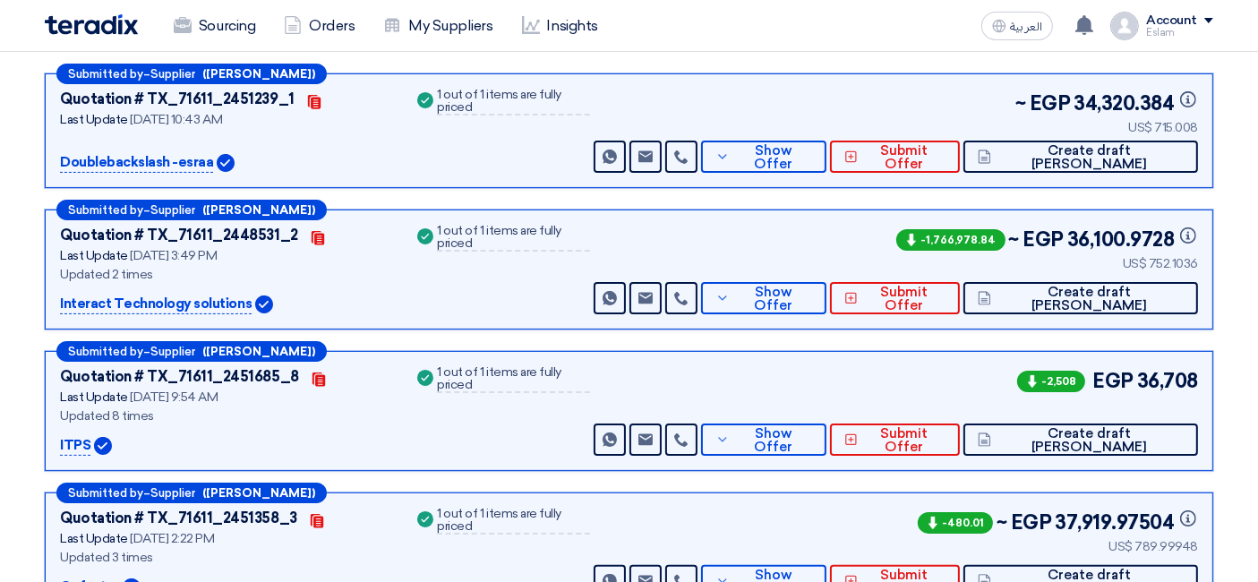
scroll to position [99, 0]
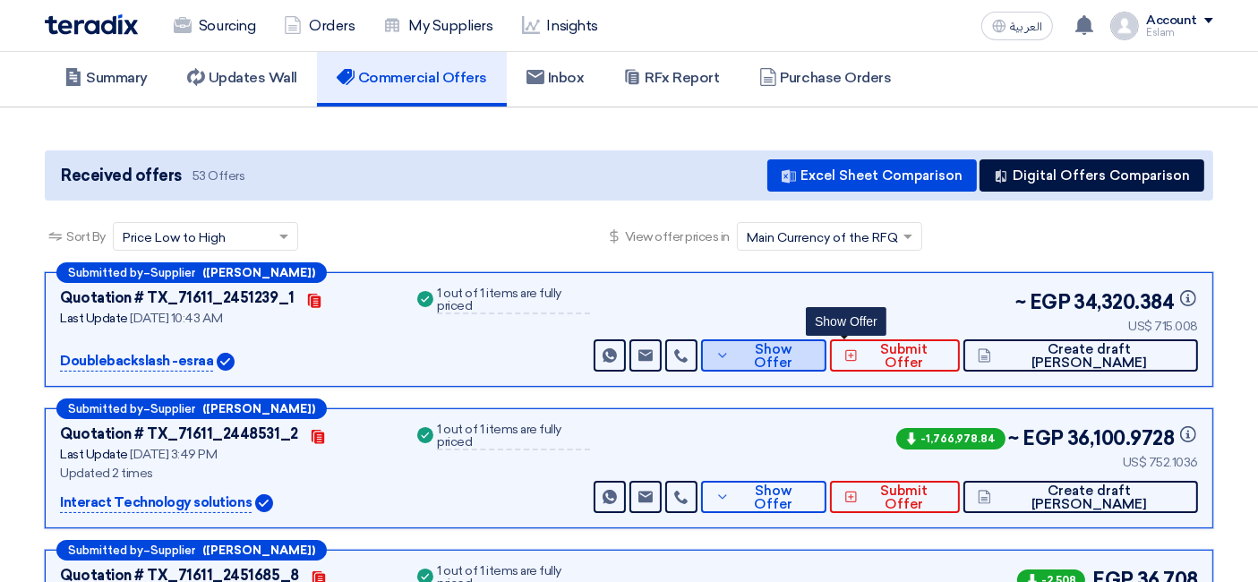
click at [826, 339] on button "Show Offer" at bounding box center [763, 355] width 125 height 32
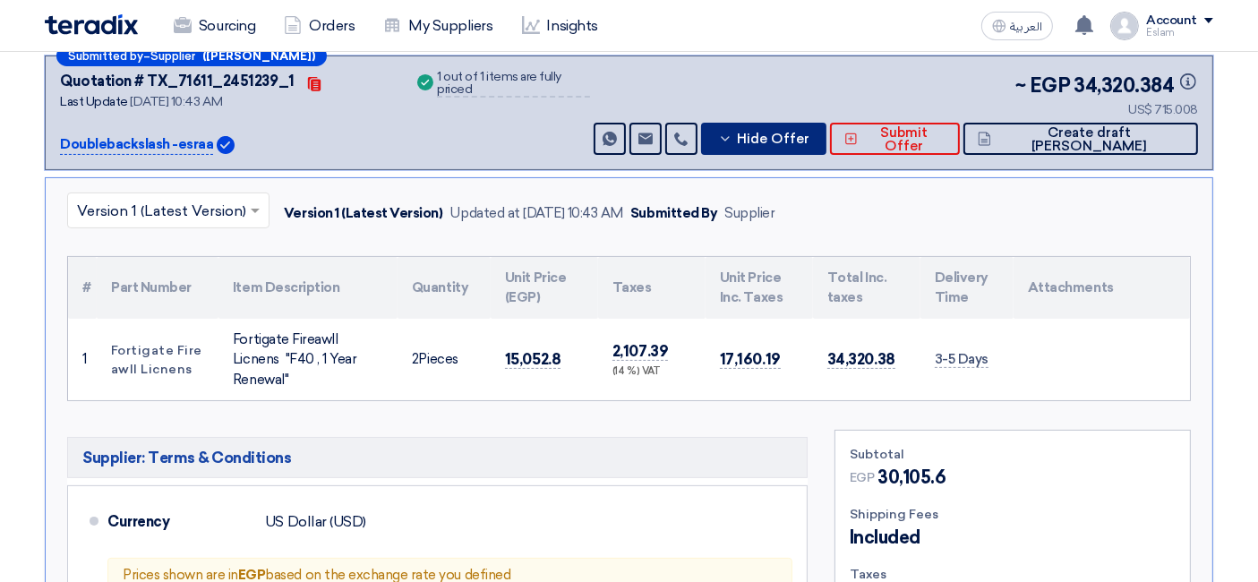
scroll to position [199, 0]
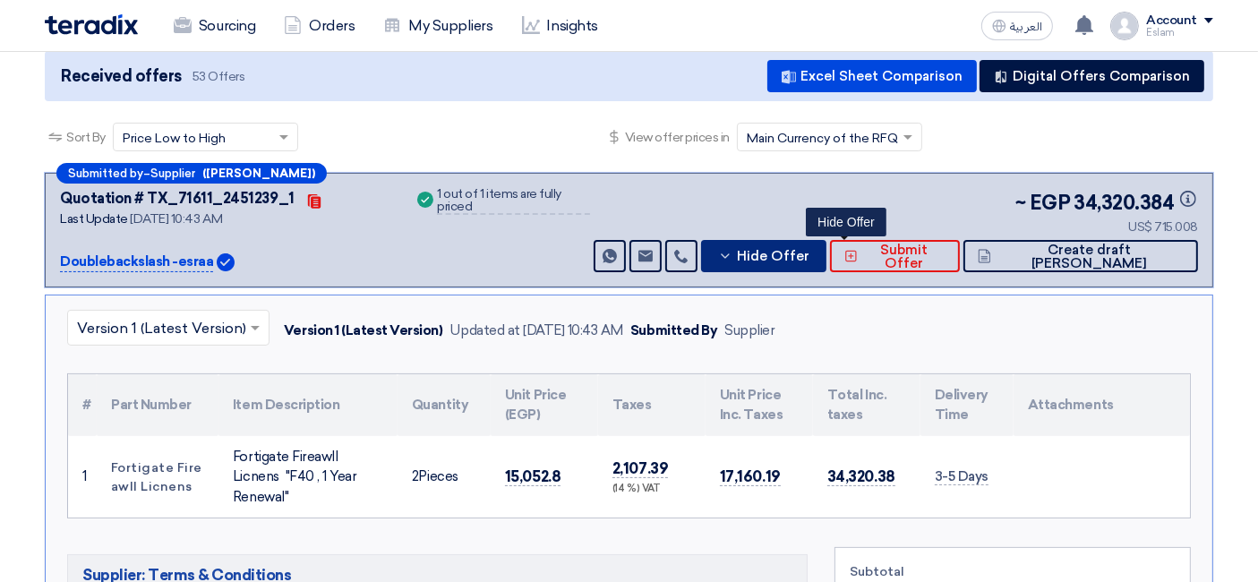
click at [809, 251] on span "Hide Offer" at bounding box center [773, 256] width 73 height 13
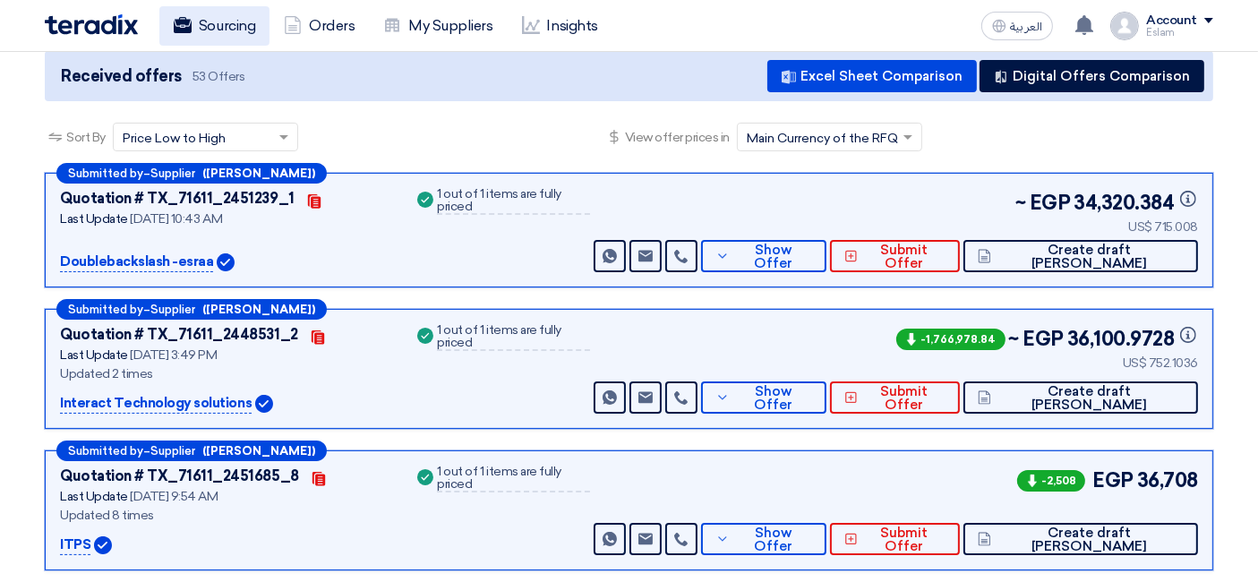
click at [217, 35] on link "Sourcing" at bounding box center [214, 25] width 110 height 39
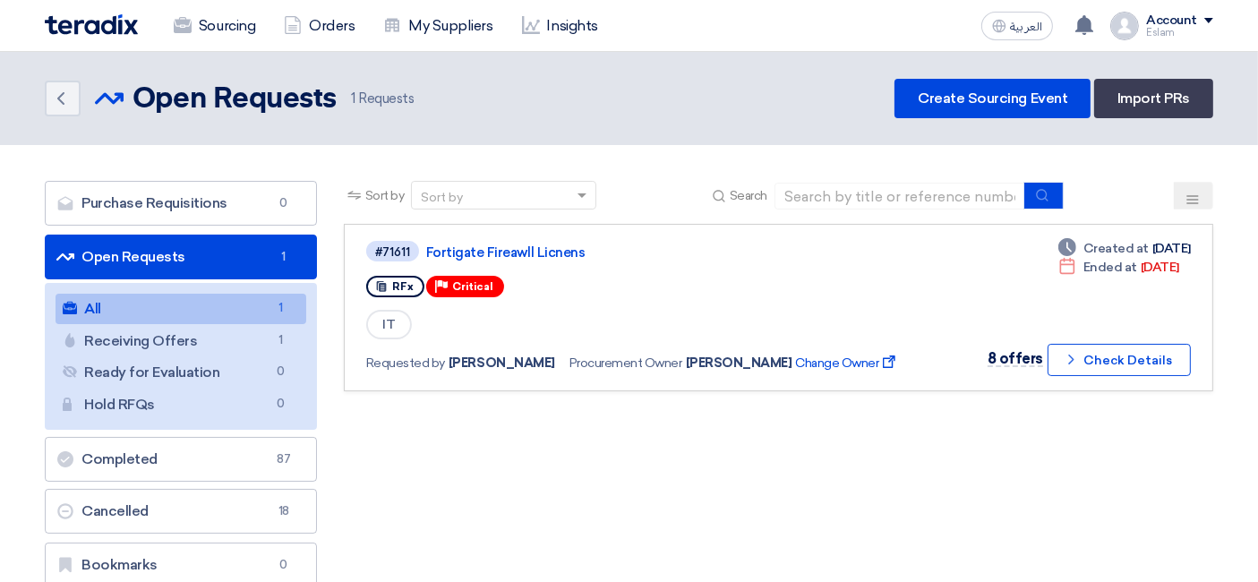
click at [615, 466] on div "Sort by Sort by Search Category Owner Type" at bounding box center [778, 415] width 896 height 469
click at [192, 25] on link "Sourcing" at bounding box center [214, 25] width 110 height 39
click at [314, 32] on link "Orders" at bounding box center [318, 25] width 99 height 39
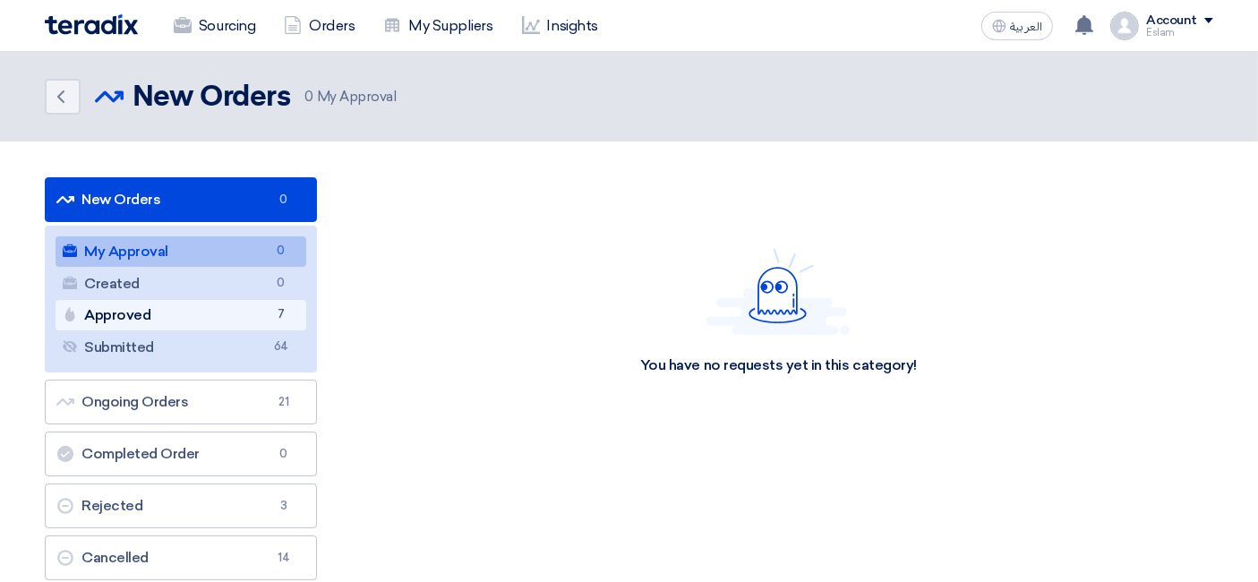
click at [232, 305] on link "Approved Approved 7" at bounding box center [181, 315] width 251 height 30
